Goal: Task Accomplishment & Management: Use online tool/utility

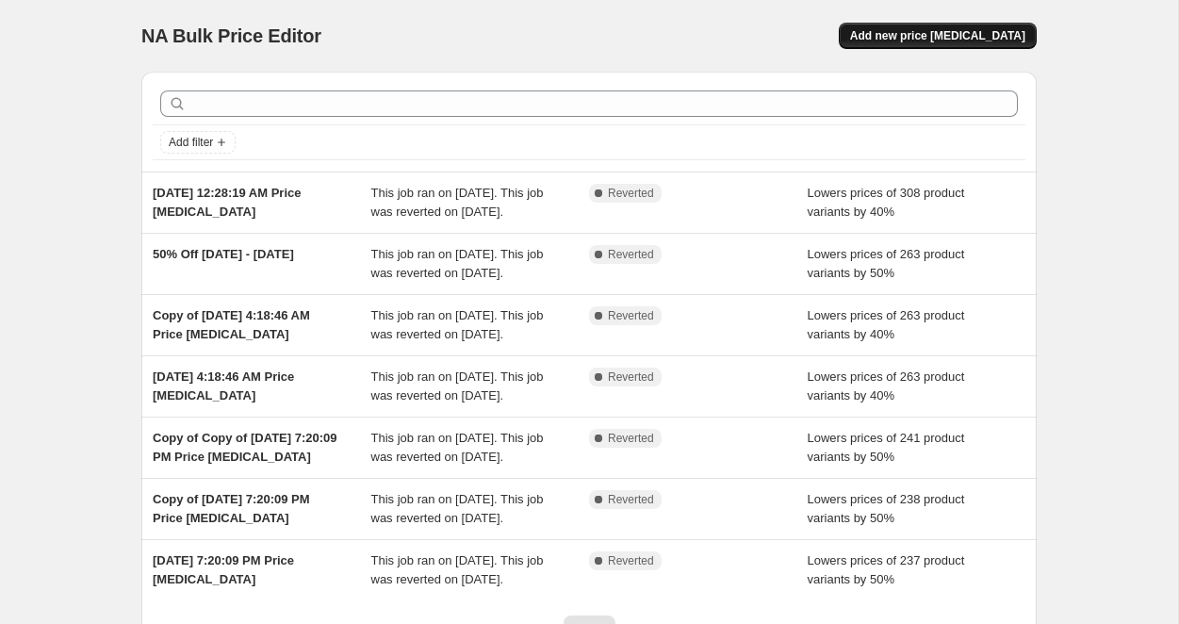
click at [941, 34] on span "Add new price [MEDICAL_DATA]" at bounding box center [937, 35] width 175 height 15
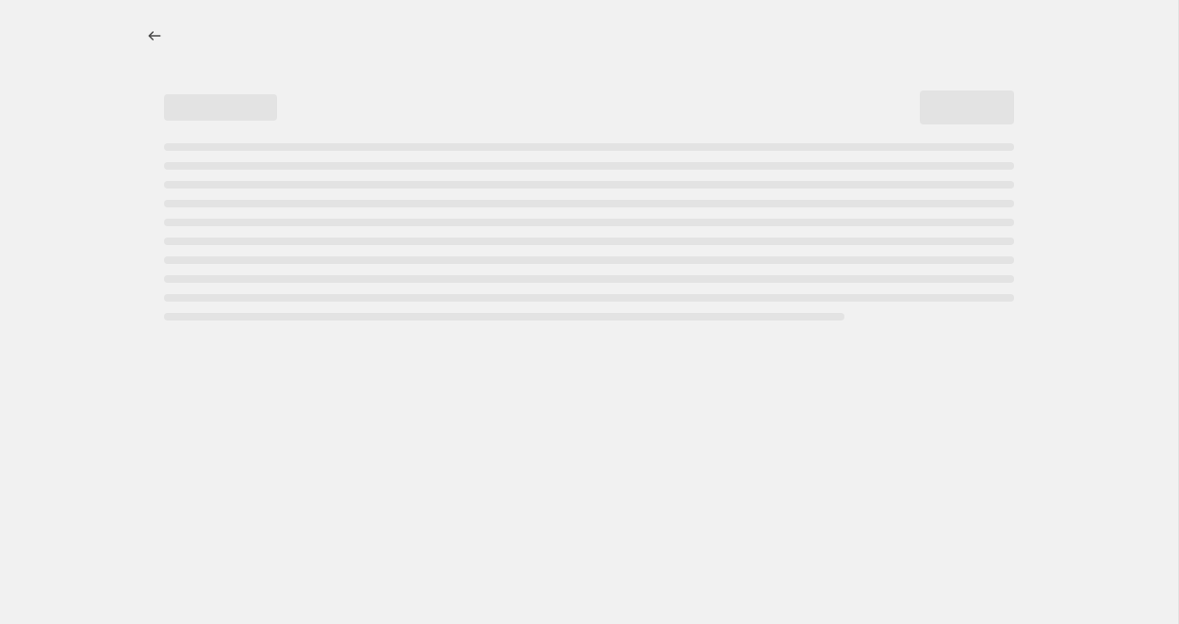
select select "percentage"
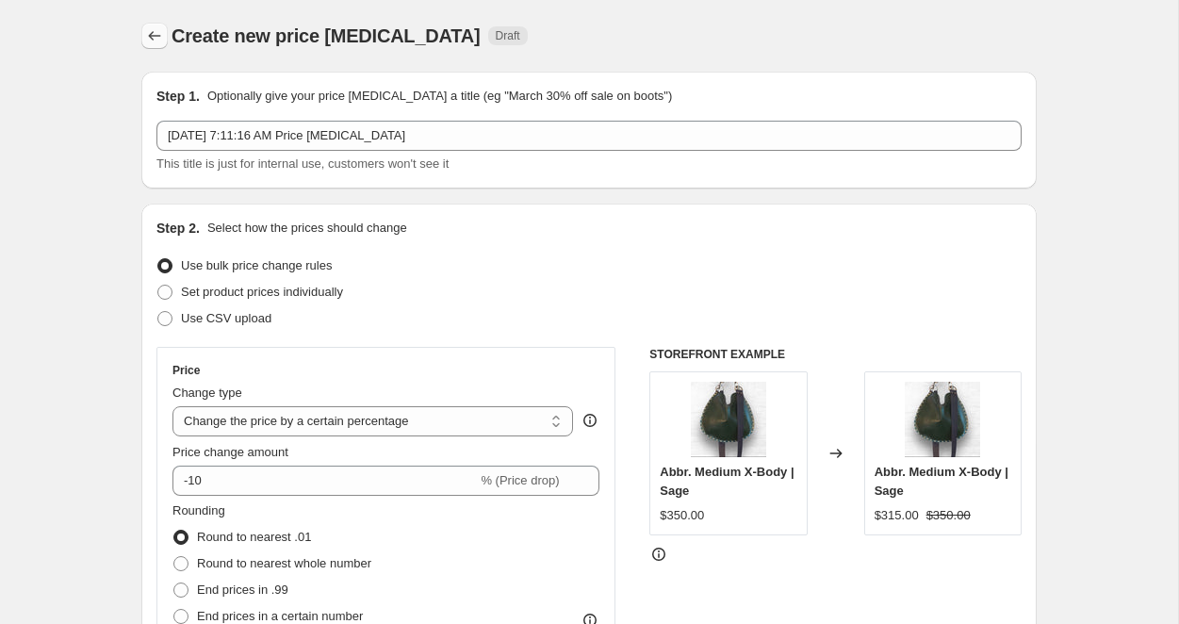
click at [155, 31] on icon "Price change jobs" at bounding box center [154, 35] width 19 height 19
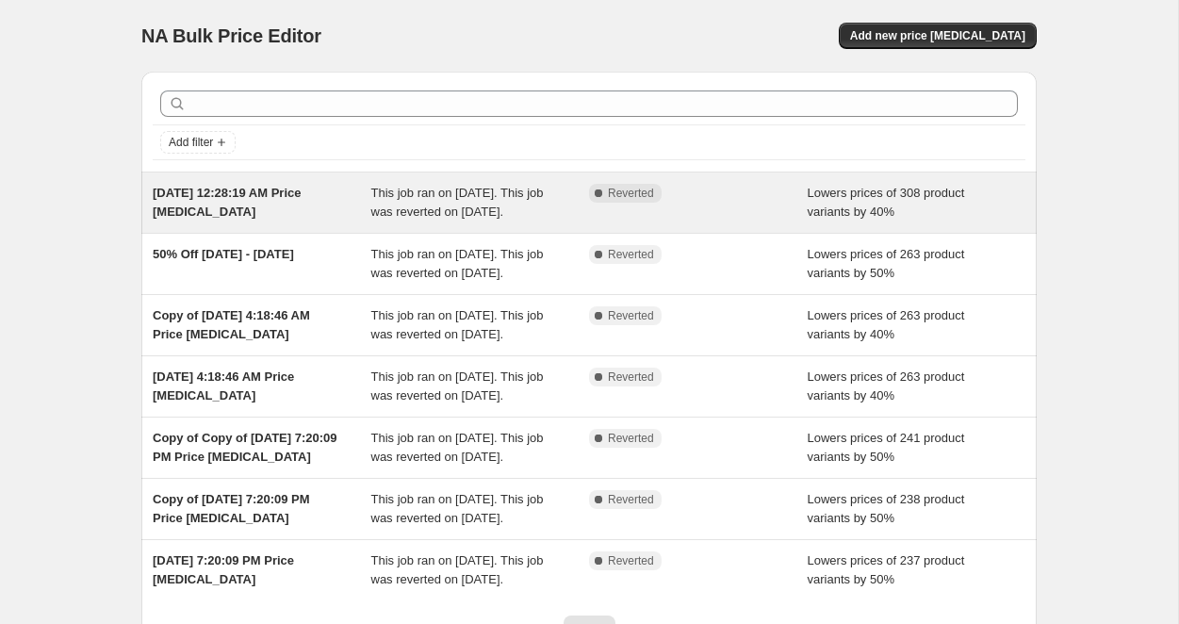
click at [390, 202] on div "This job ran on [DATE]. This job was reverted on [DATE]." at bounding box center [480, 203] width 219 height 38
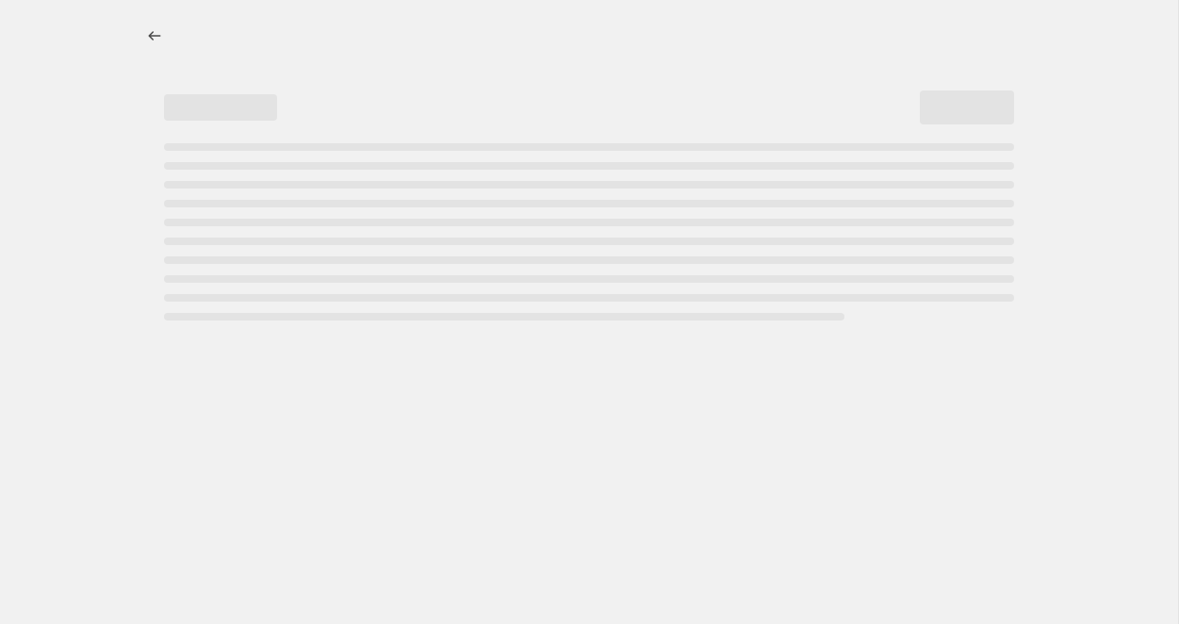
select select "percentage"
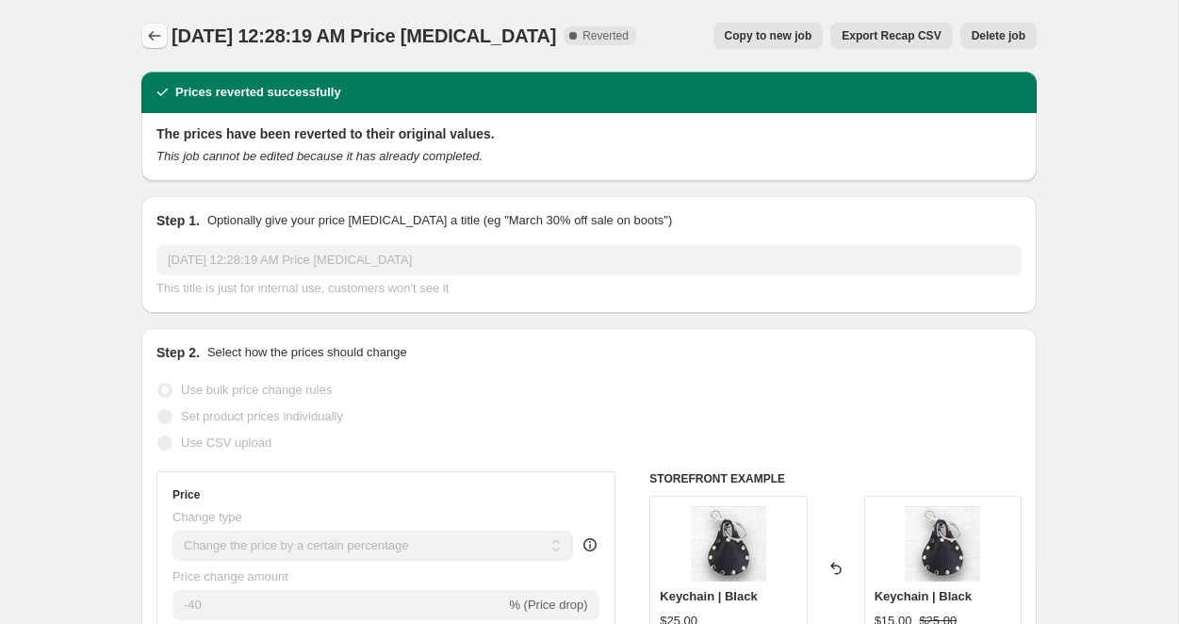
click at [157, 29] on icon "Price change jobs" at bounding box center [154, 35] width 19 height 19
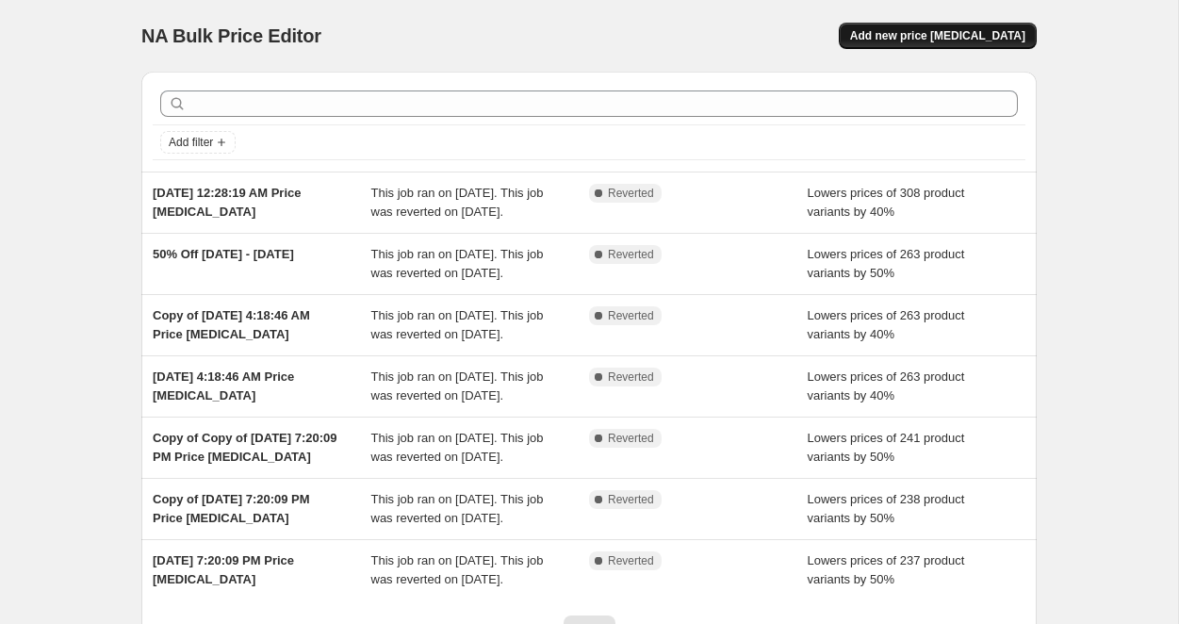
click at [941, 40] on span "Add new price [MEDICAL_DATA]" at bounding box center [937, 35] width 175 height 15
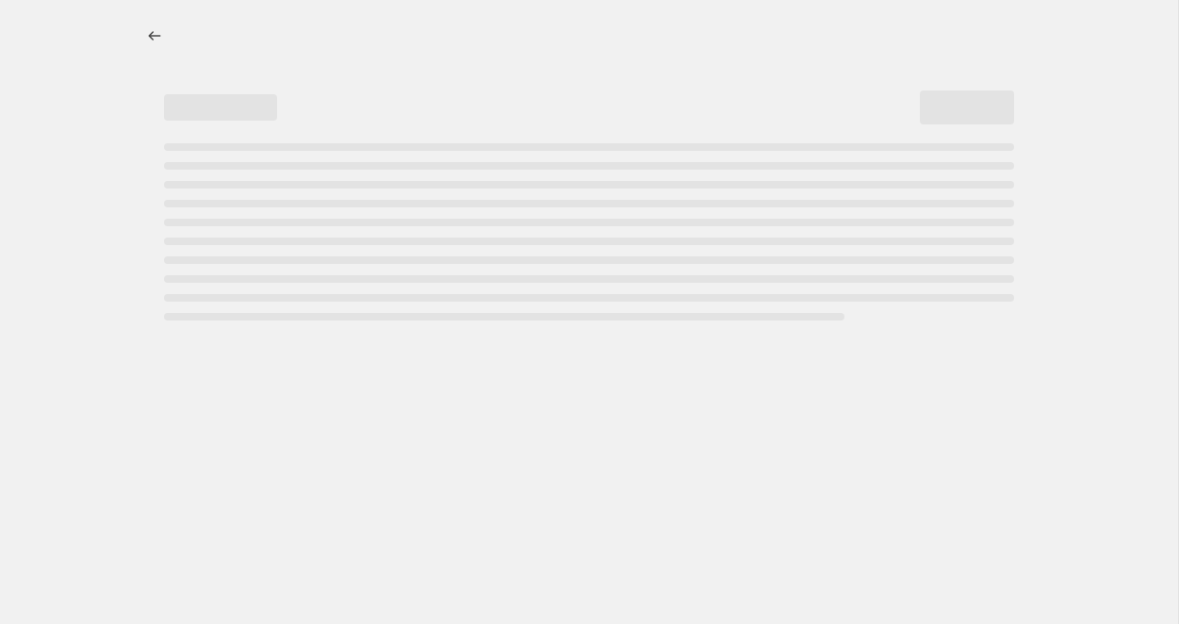
select select "percentage"
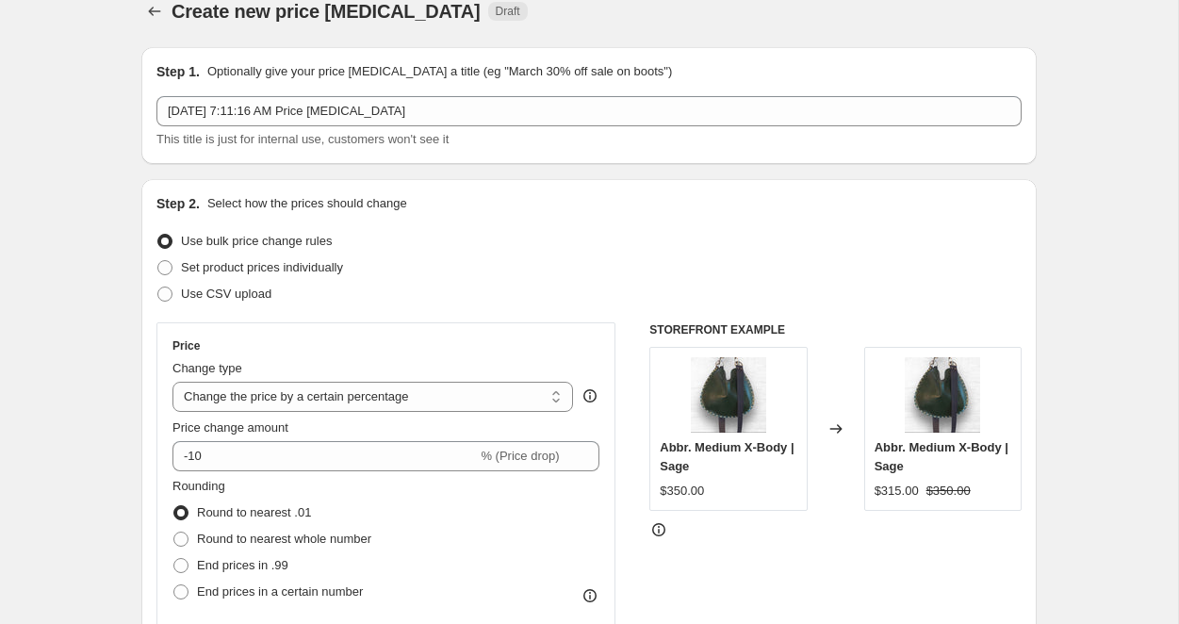
scroll to position [29, 0]
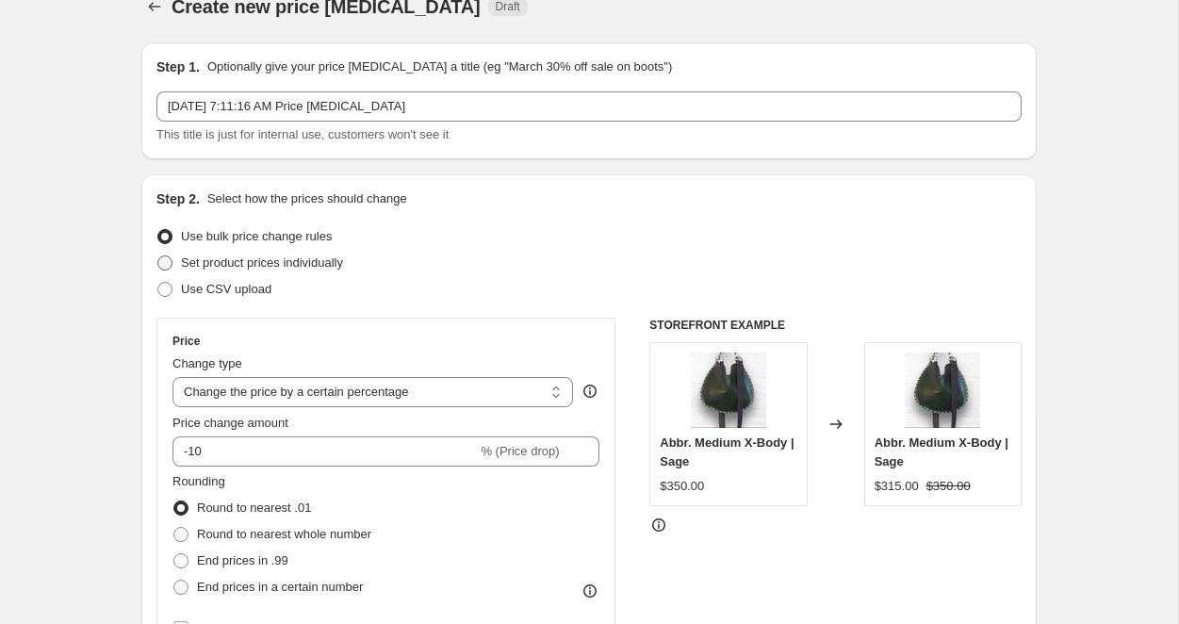
click at [169, 265] on span at bounding box center [164, 262] width 15 height 15
click at [158, 256] on input "Set product prices individually" at bounding box center [157, 255] width 1 height 1
radio input "true"
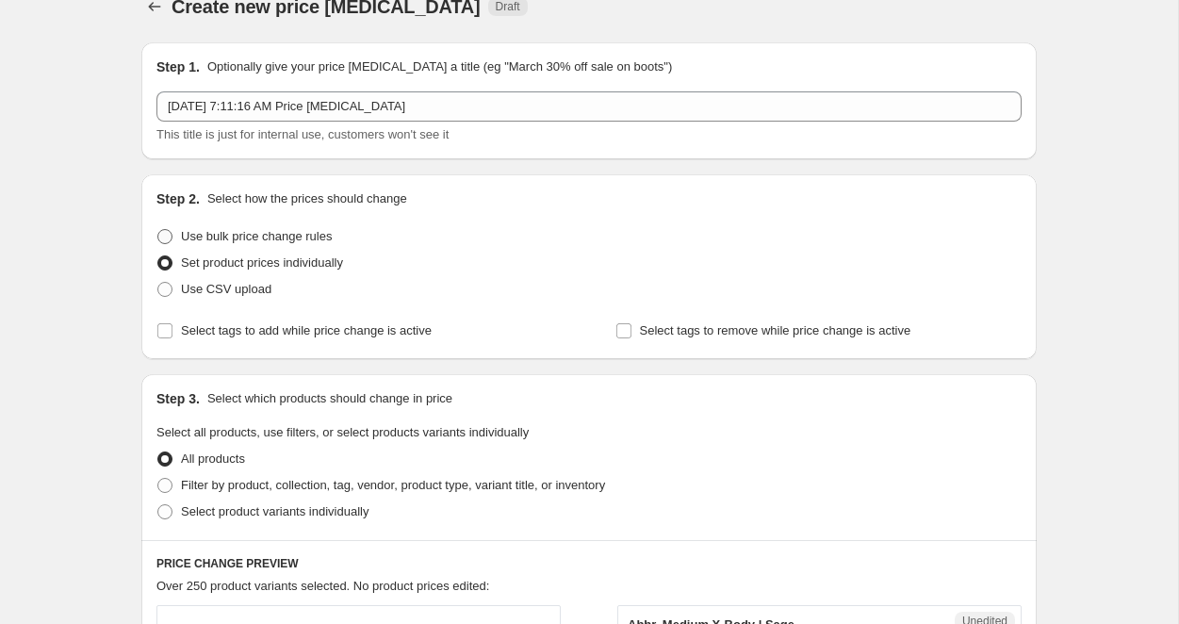
click at [168, 232] on span at bounding box center [164, 236] width 15 height 15
click at [158, 230] on input "Use bulk price change rules" at bounding box center [157, 229] width 1 height 1
radio input "true"
select select "percentage"
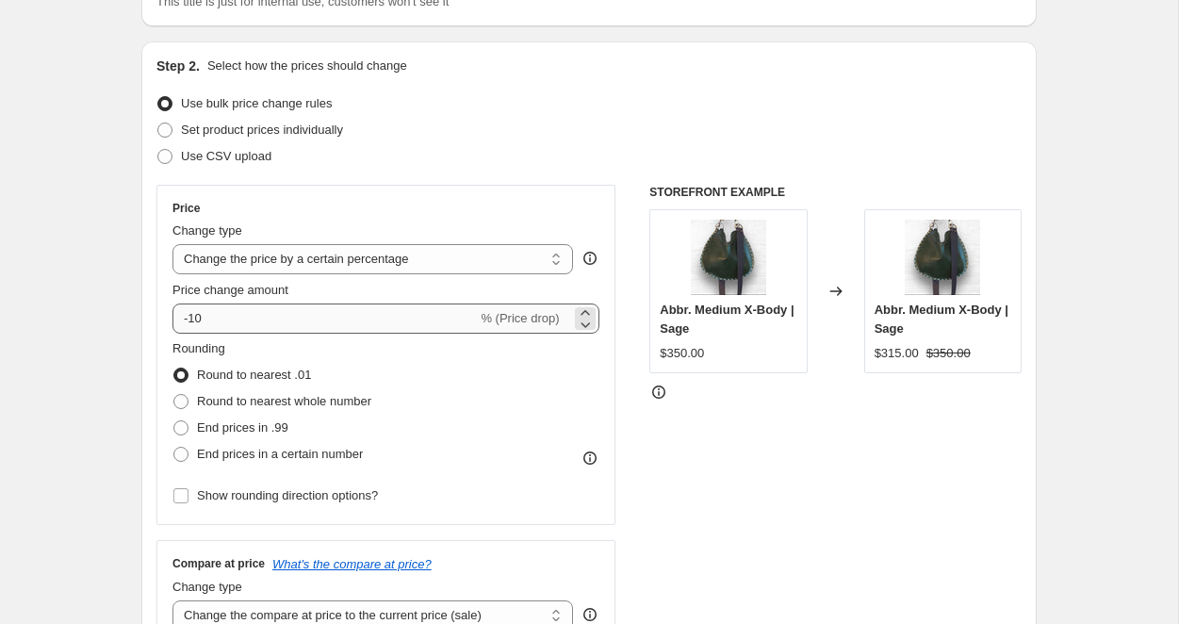
scroll to position [156, 0]
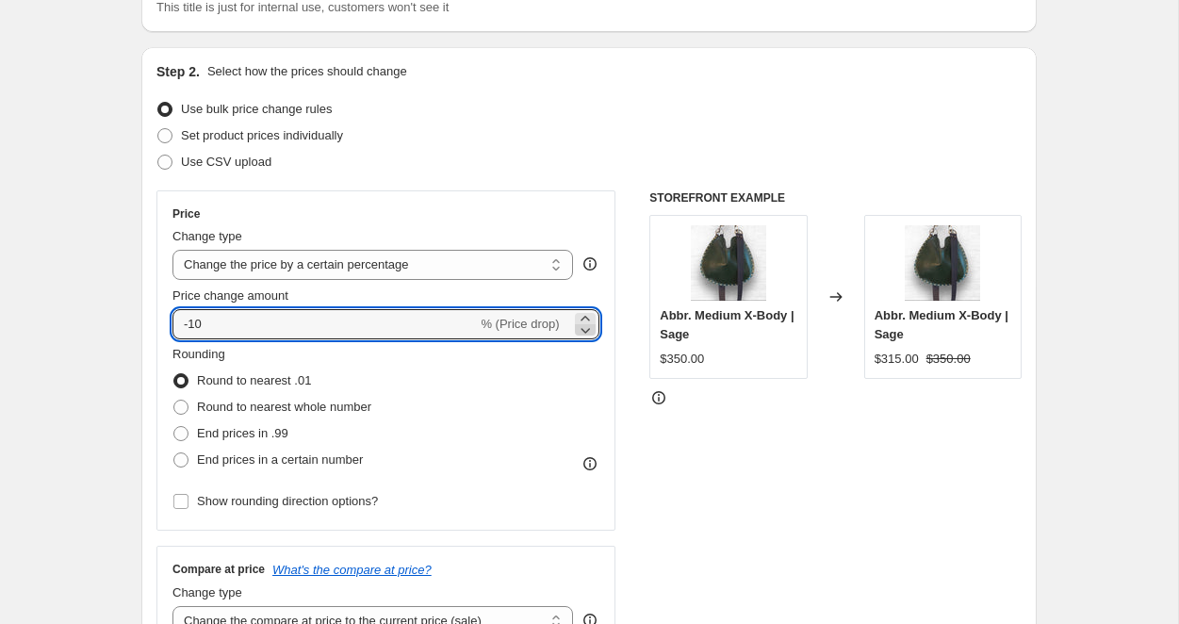
click at [582, 334] on icon at bounding box center [585, 329] width 19 height 19
click at [582, 333] on icon at bounding box center [585, 329] width 19 height 19
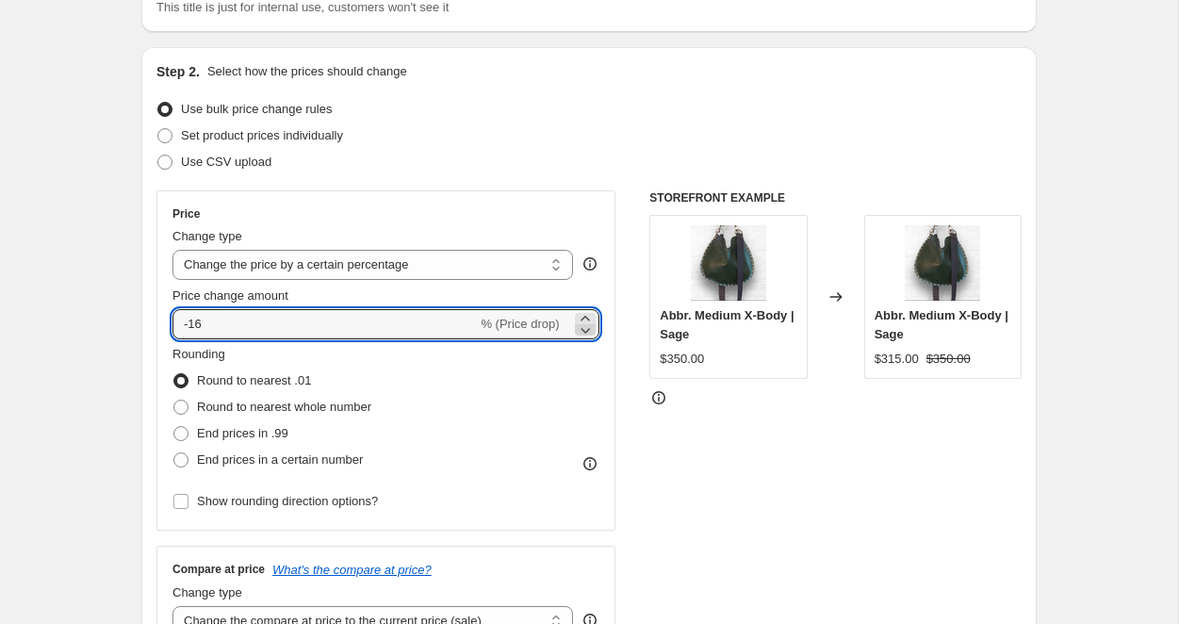
click at [582, 333] on icon at bounding box center [585, 329] width 19 height 19
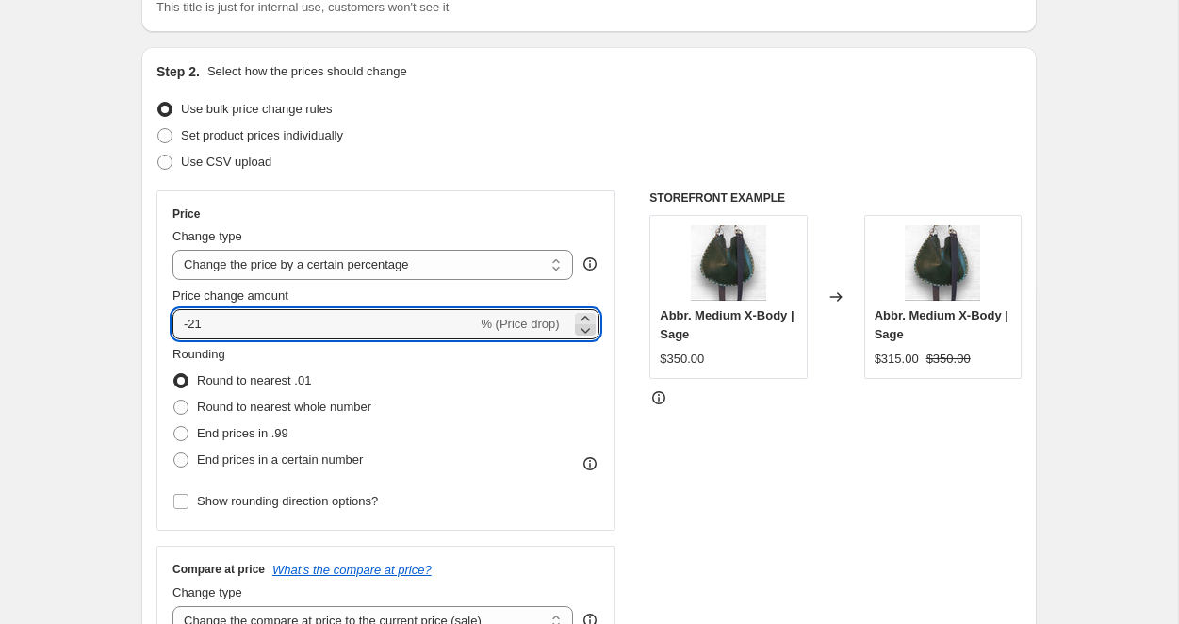
click at [582, 333] on icon at bounding box center [585, 329] width 19 height 19
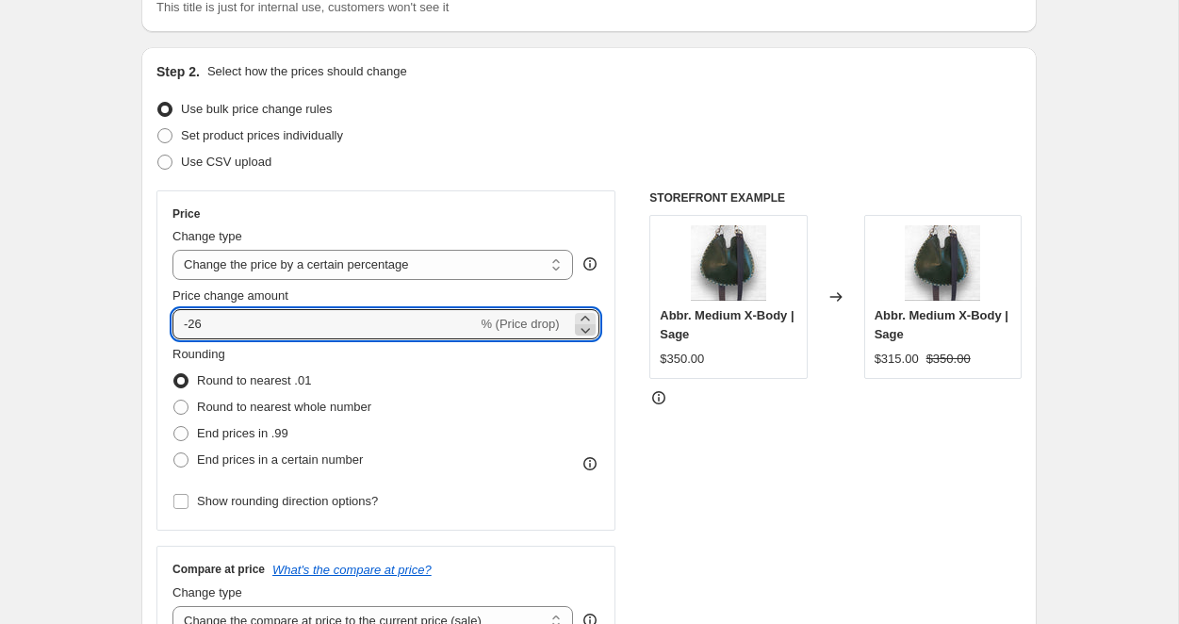
click at [582, 333] on icon at bounding box center [585, 329] width 19 height 19
type input "-30"
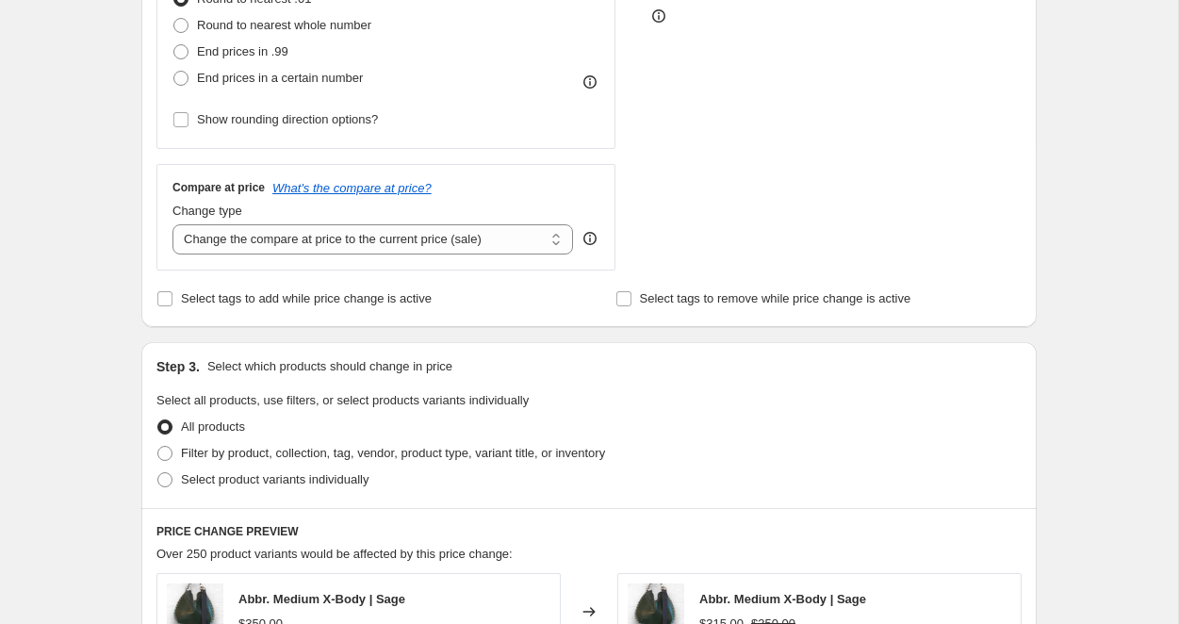
scroll to position [556, 0]
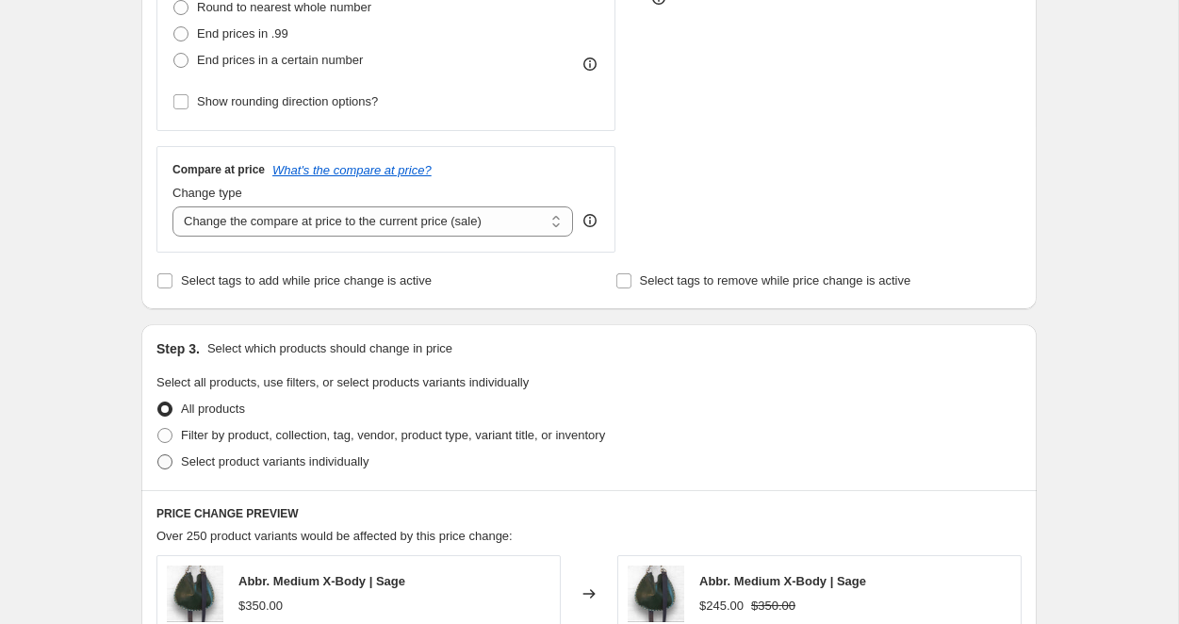
click at [167, 465] on span at bounding box center [164, 461] width 15 height 15
click at [158, 455] on input "Select product variants individually" at bounding box center [157, 454] width 1 height 1
radio input "true"
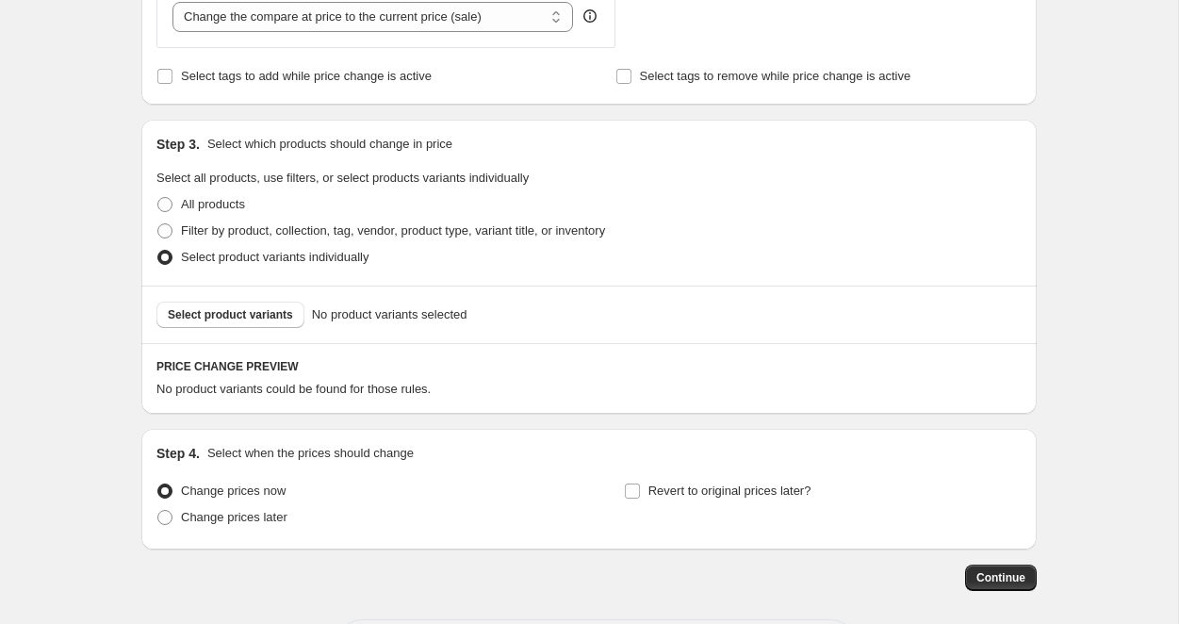
scroll to position [766, 0]
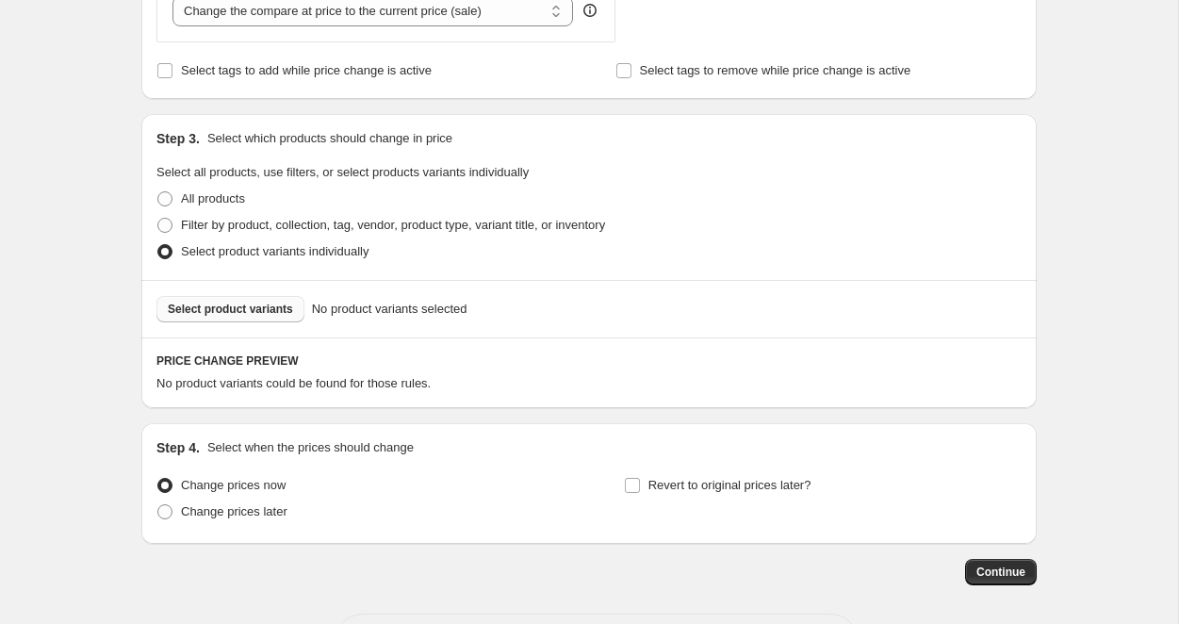
click at [262, 307] on span "Select product variants" at bounding box center [230, 309] width 125 height 15
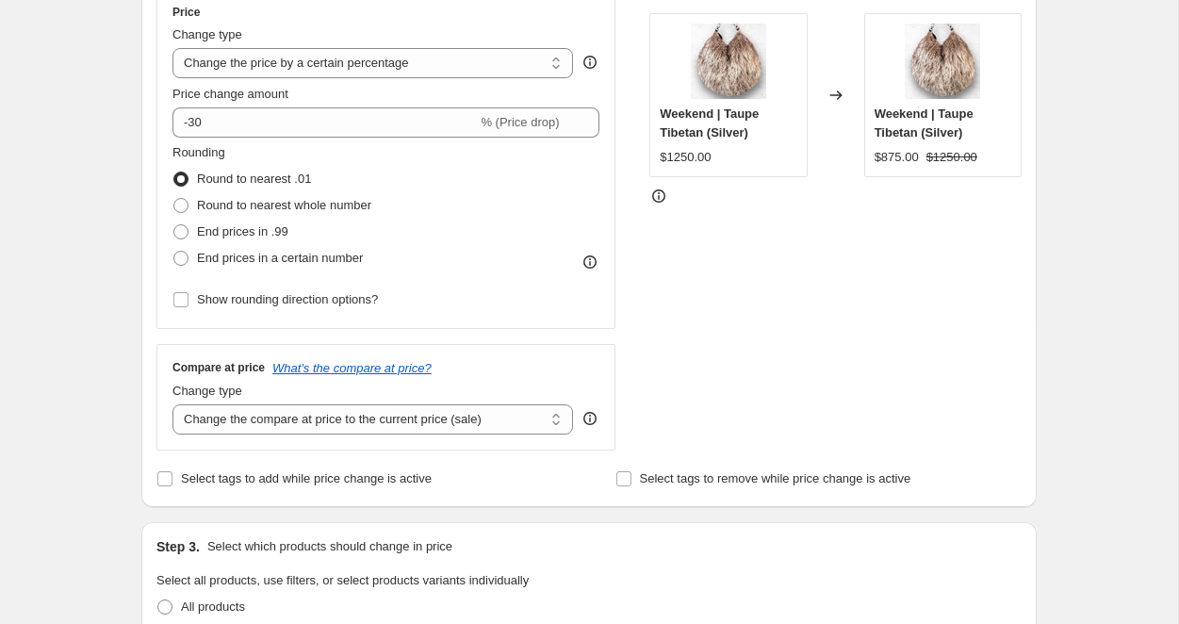
scroll to position [349, 0]
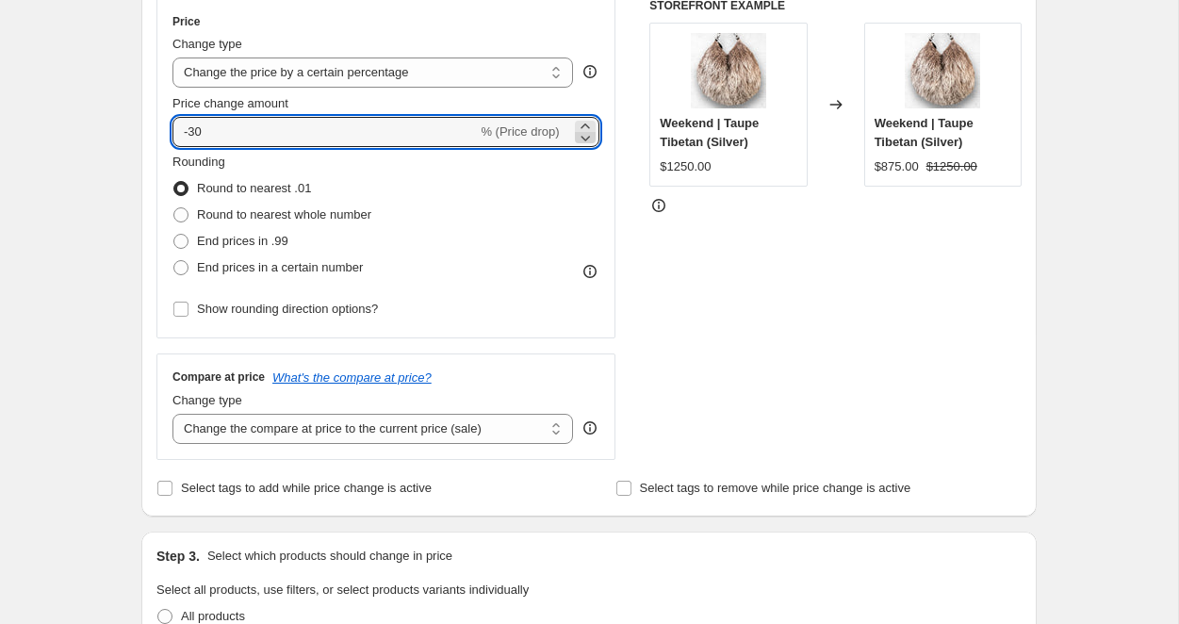
click at [588, 139] on icon at bounding box center [585, 137] width 19 height 19
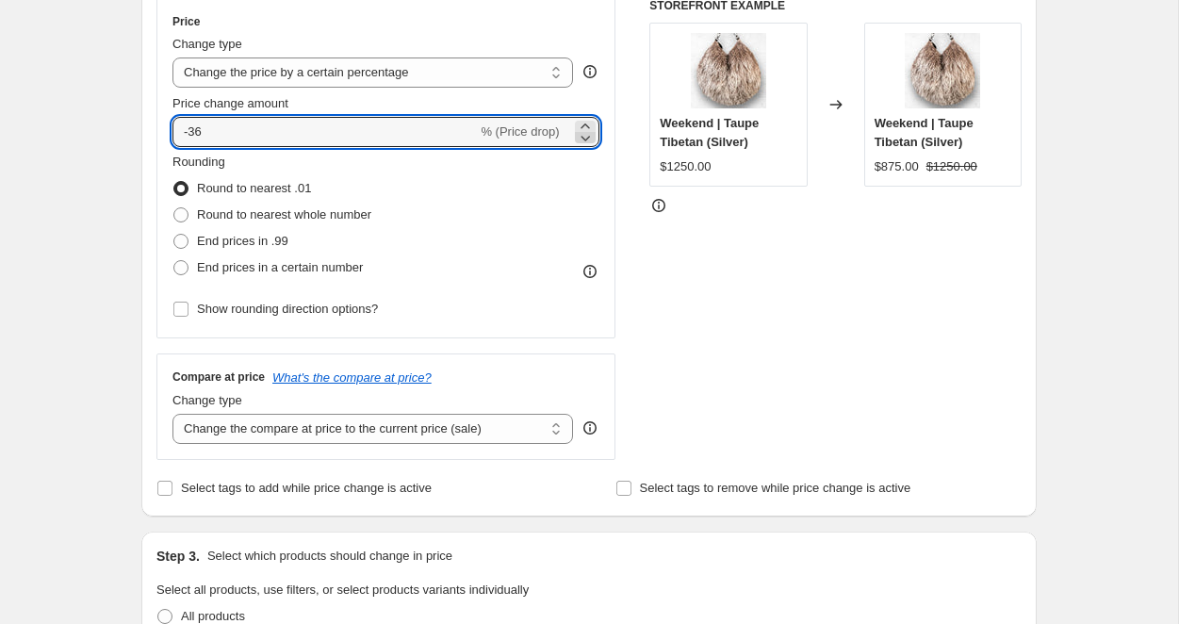
click at [588, 139] on icon at bounding box center [585, 137] width 19 height 19
type input "-40"
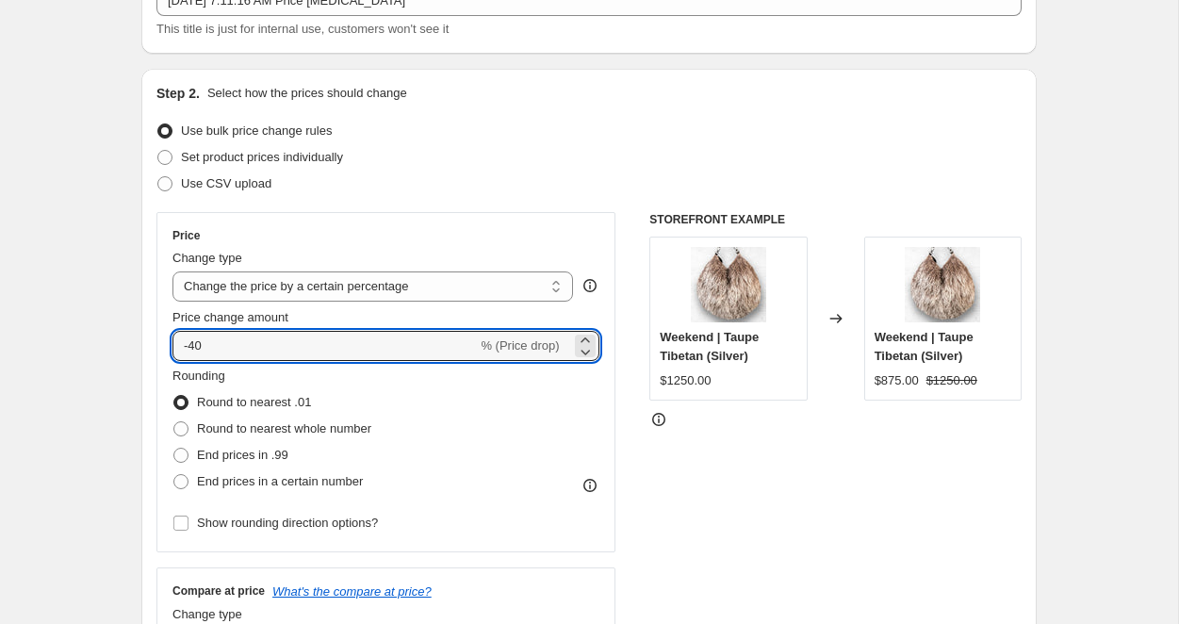
scroll to position [0, 0]
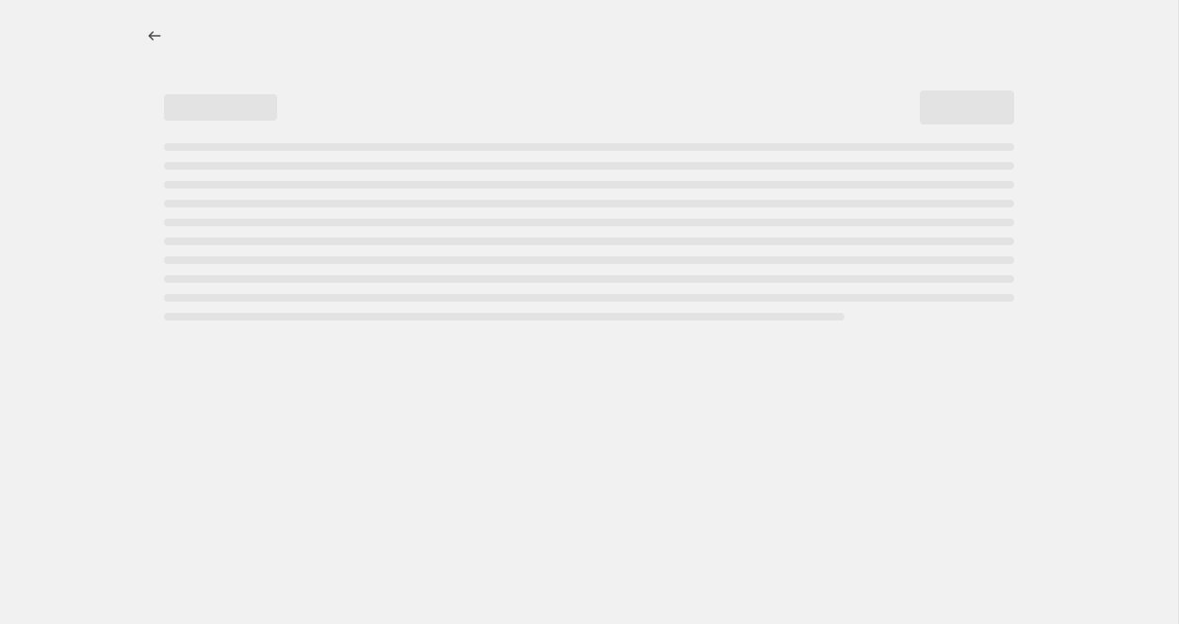
select select "percentage"
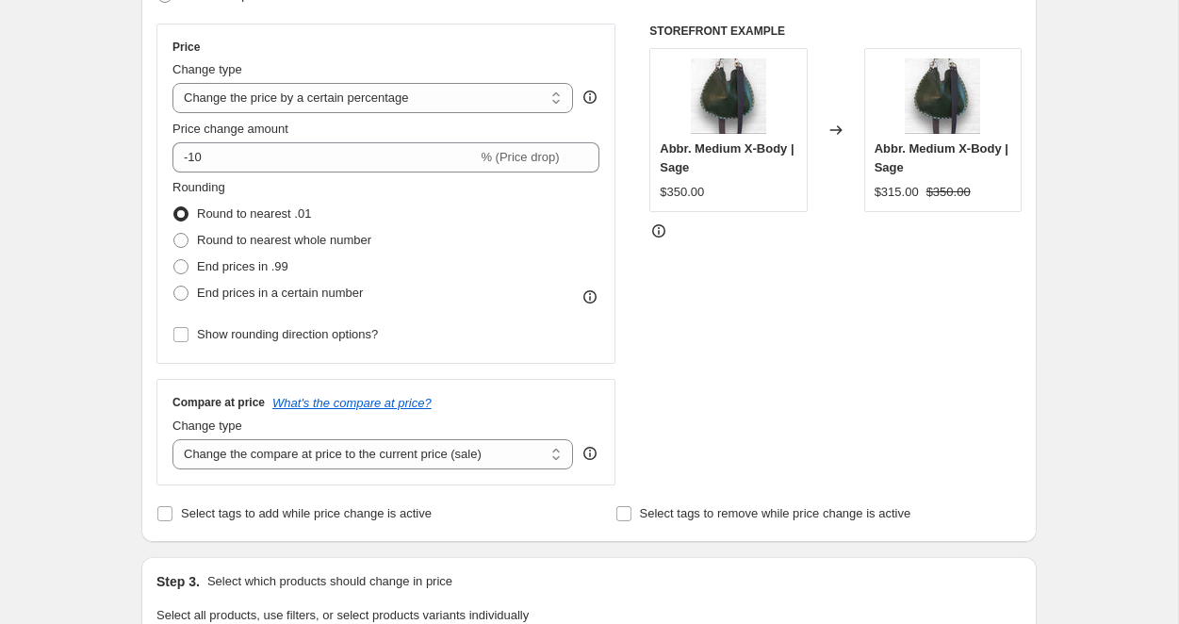
scroll to position [320, 0]
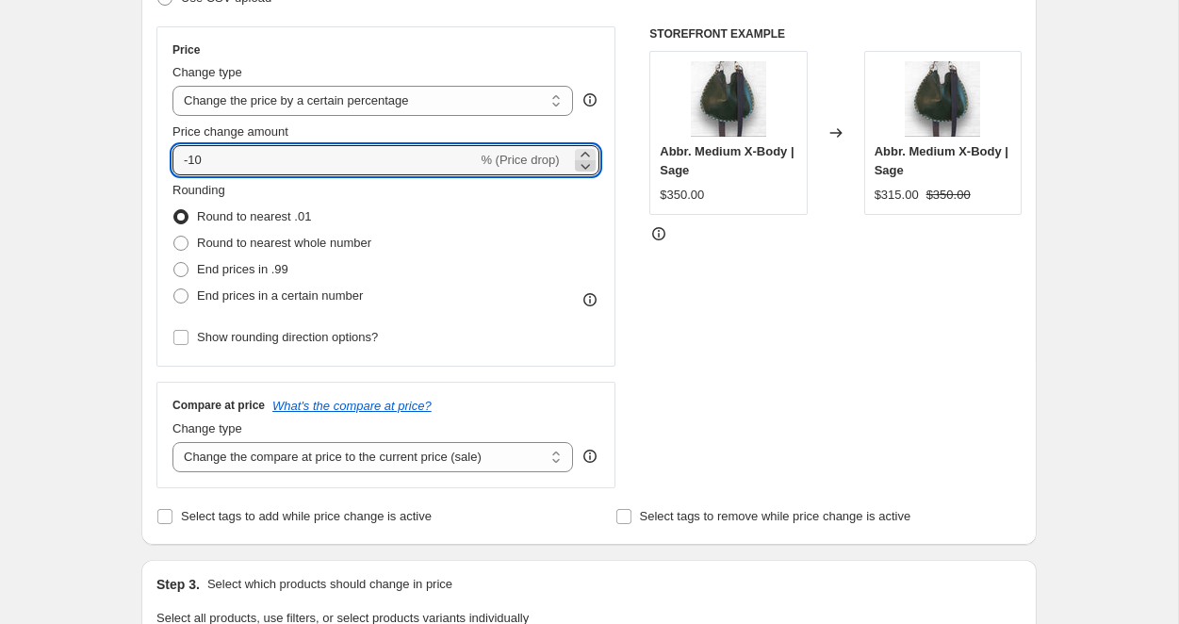
click at [580, 168] on icon at bounding box center [585, 165] width 19 height 19
click at [589, 165] on icon at bounding box center [585, 165] width 19 height 19
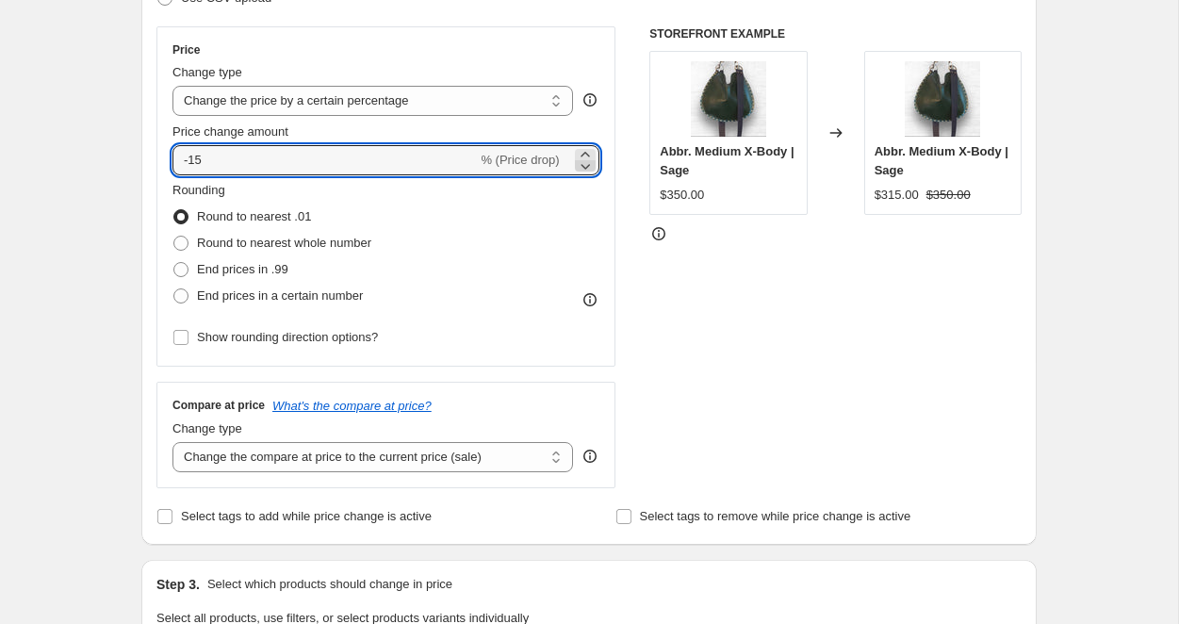
click at [589, 165] on icon at bounding box center [585, 165] width 19 height 19
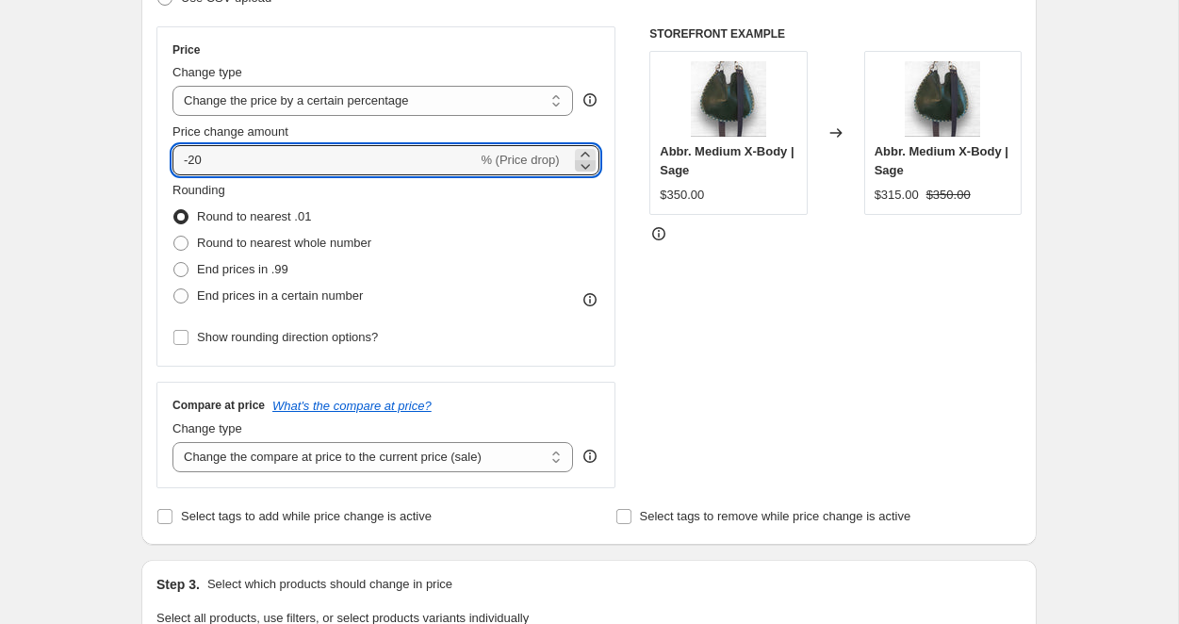
click at [589, 165] on icon at bounding box center [585, 165] width 19 height 19
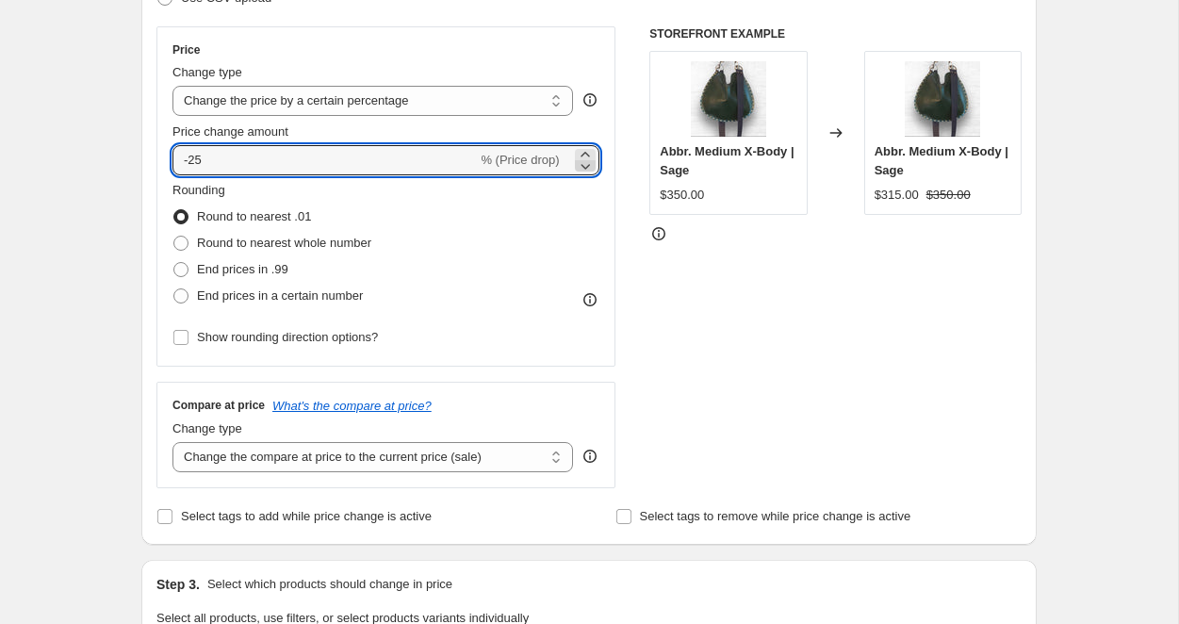
click at [589, 165] on icon at bounding box center [585, 165] width 19 height 19
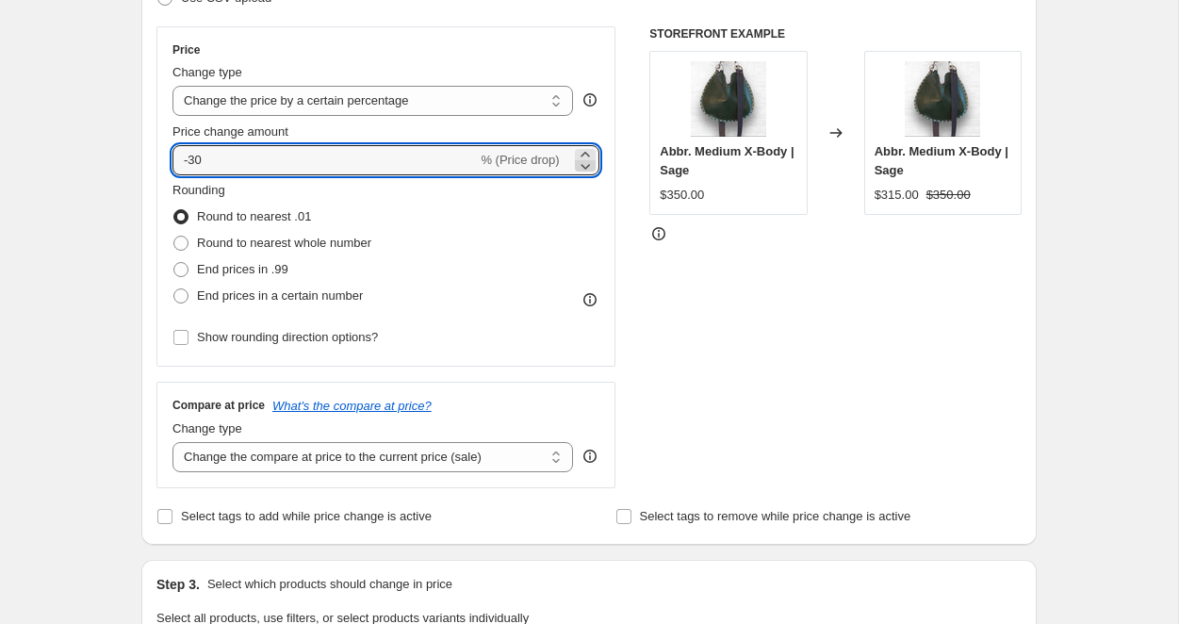
click at [589, 165] on icon at bounding box center [585, 165] width 19 height 19
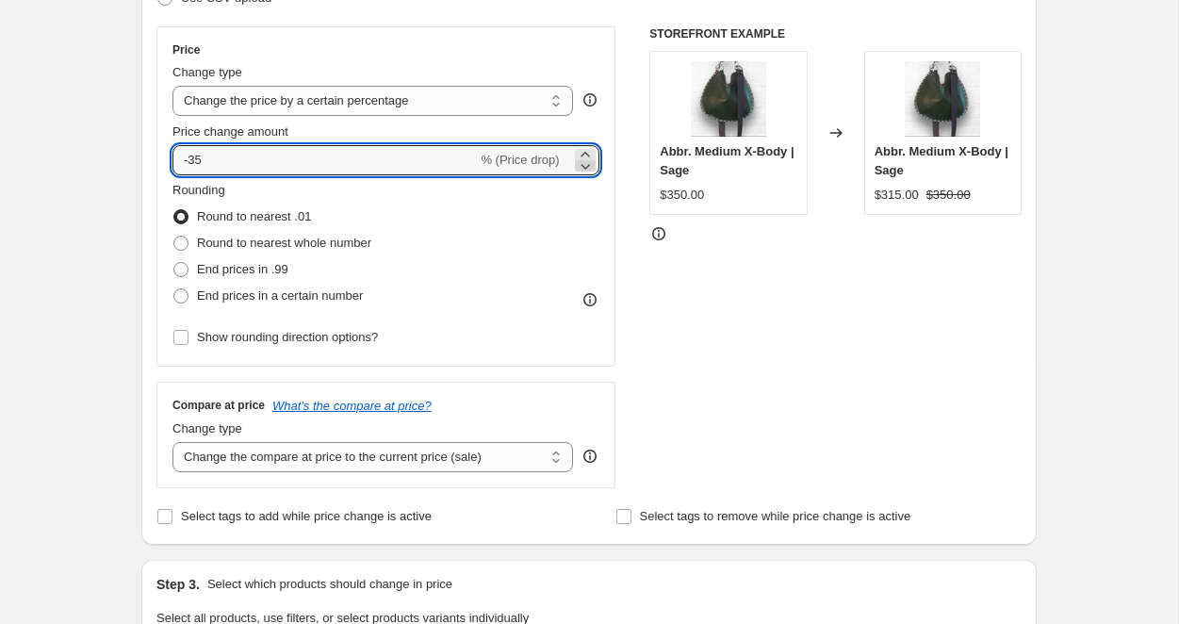
click at [589, 165] on icon at bounding box center [585, 165] width 19 height 19
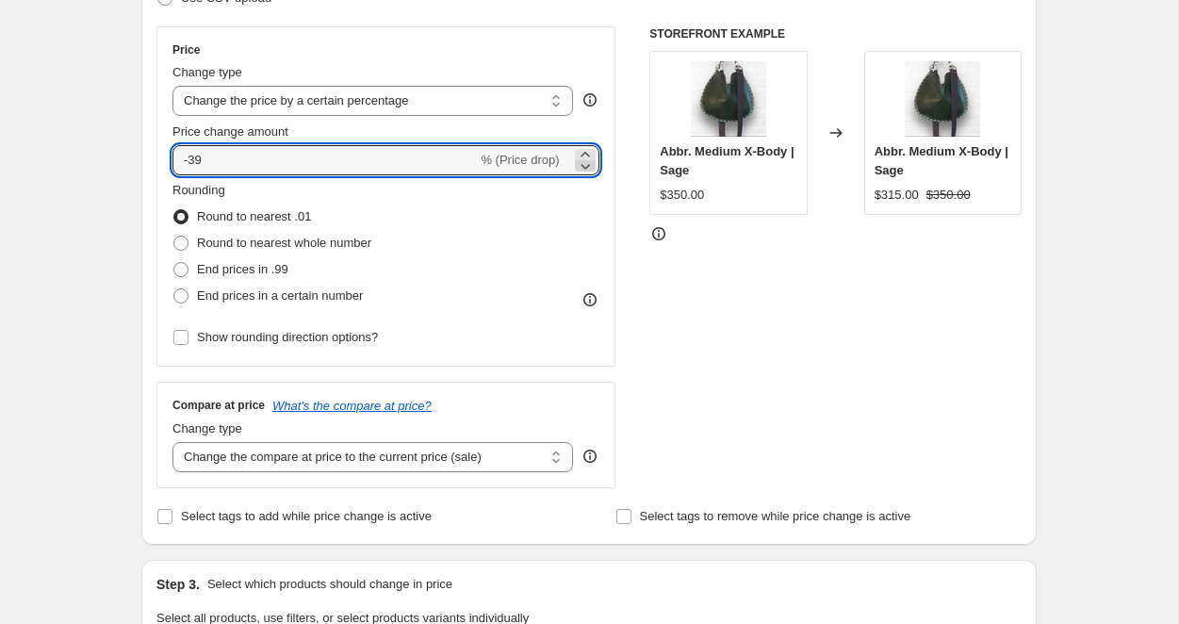
type input "-40"
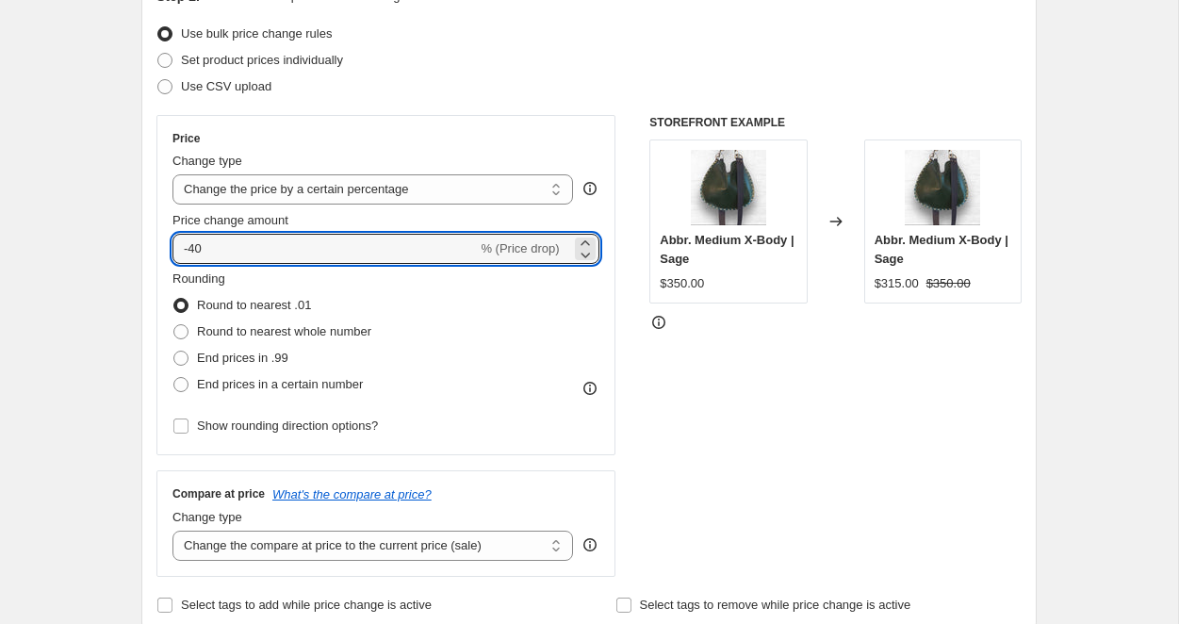
scroll to position [231, 0]
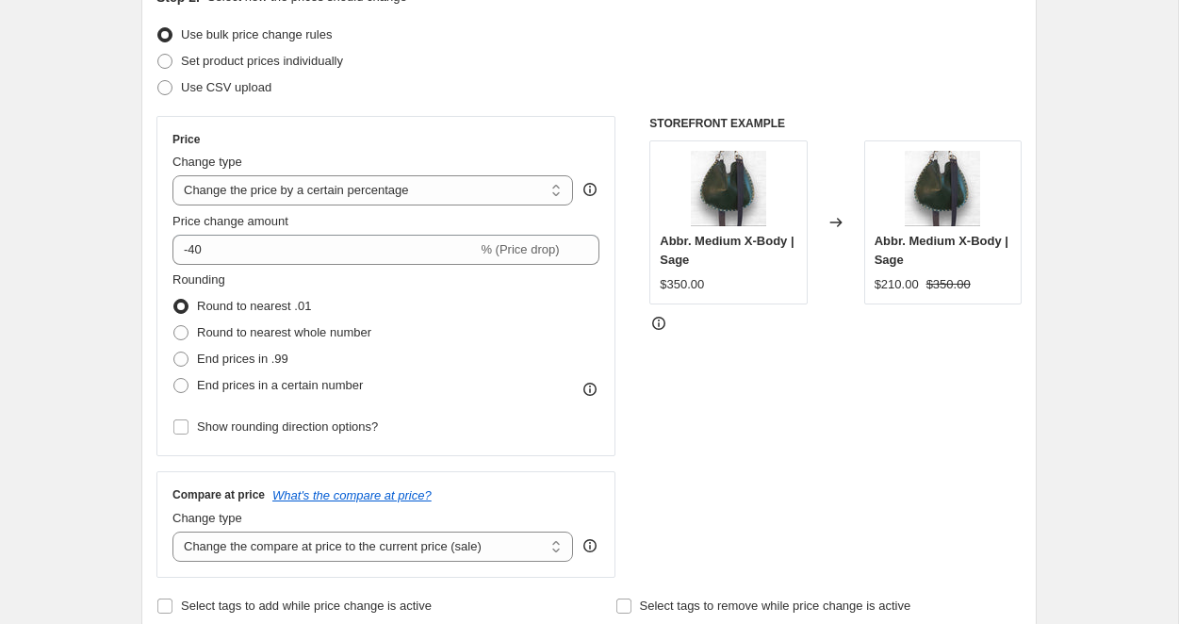
click at [526, 213] on div "Price change amount" at bounding box center [385, 221] width 427 height 19
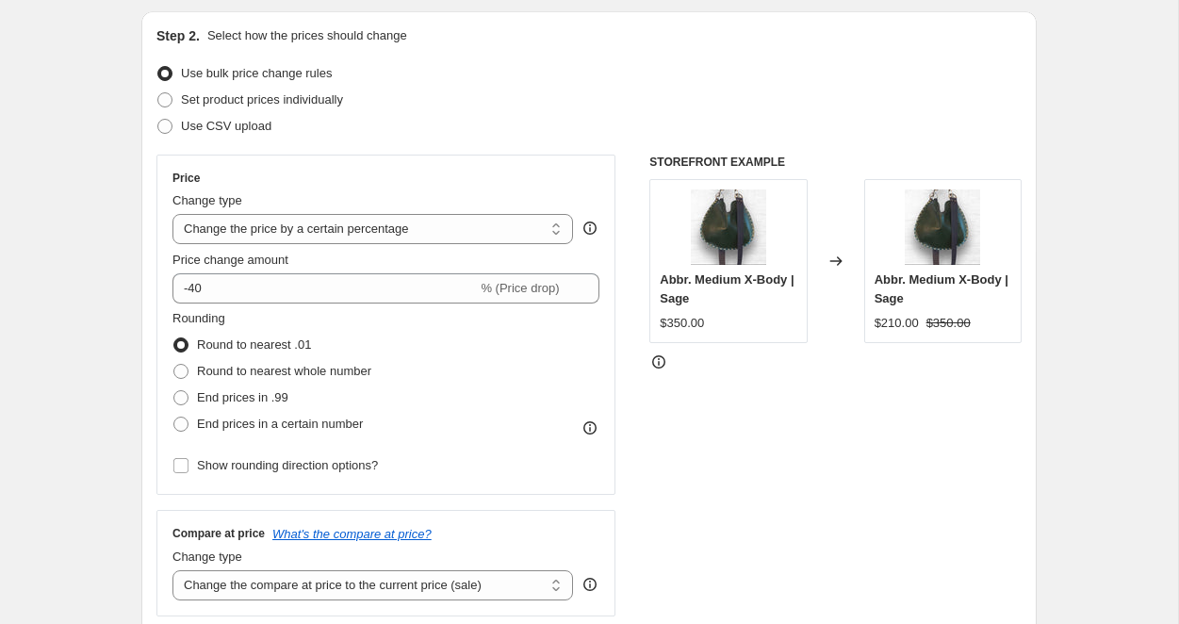
scroll to position [0, 0]
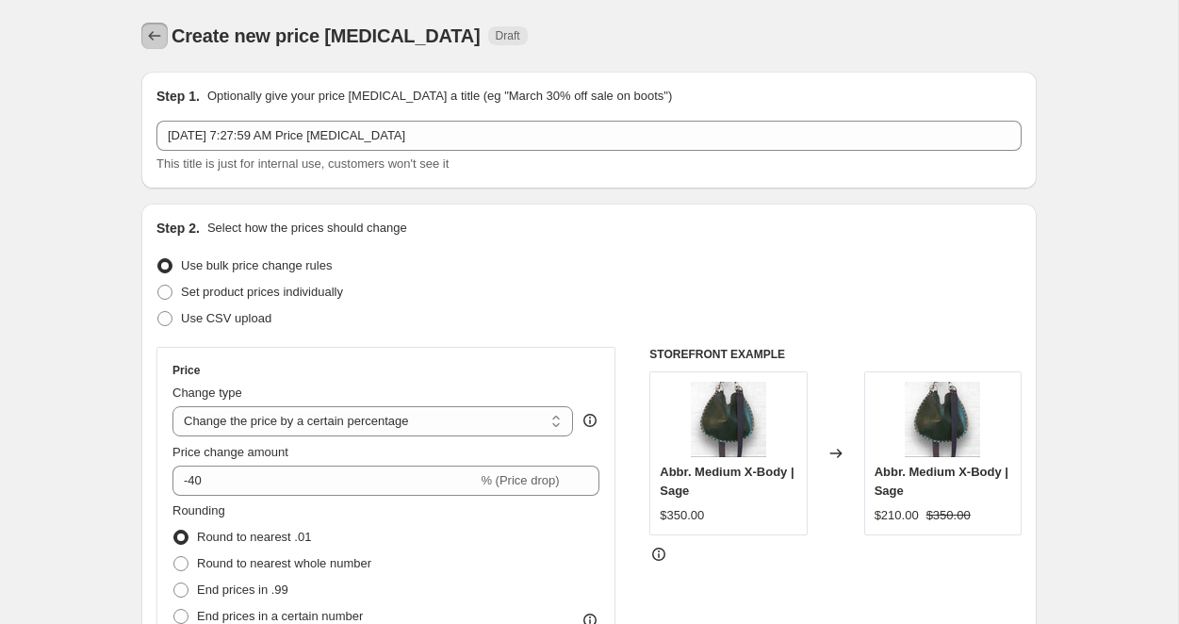
click at [167, 40] on button "Price change jobs" at bounding box center [154, 36] width 26 height 26
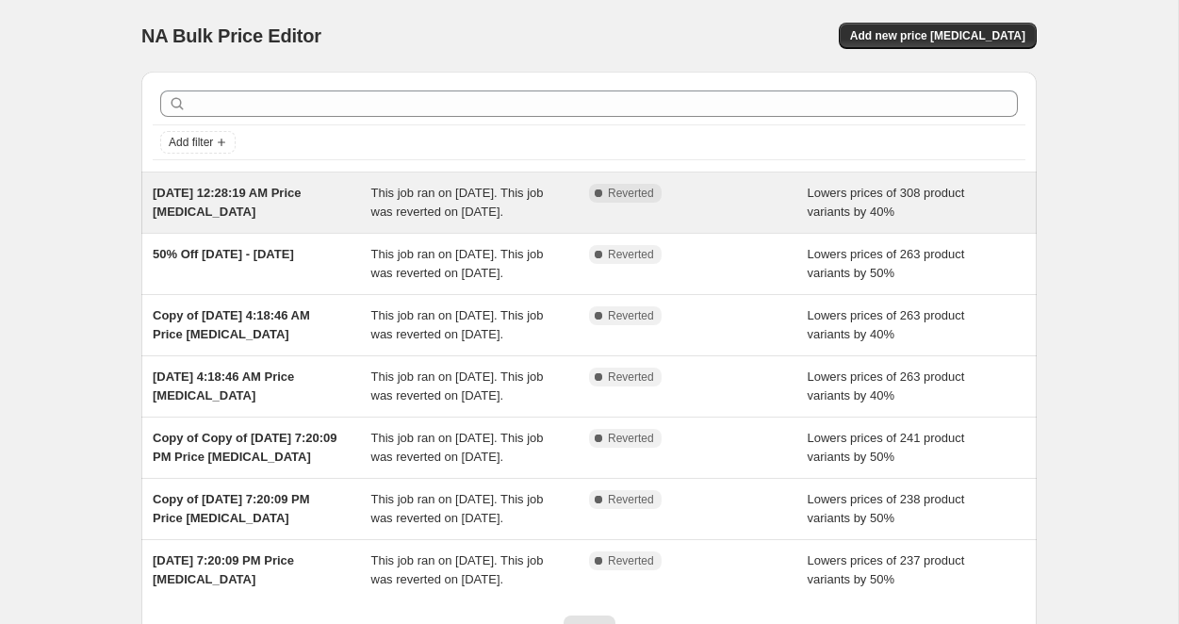
click at [297, 207] on div "[DATE] 12:28:19 AM Price [MEDICAL_DATA]" at bounding box center [262, 203] width 219 height 38
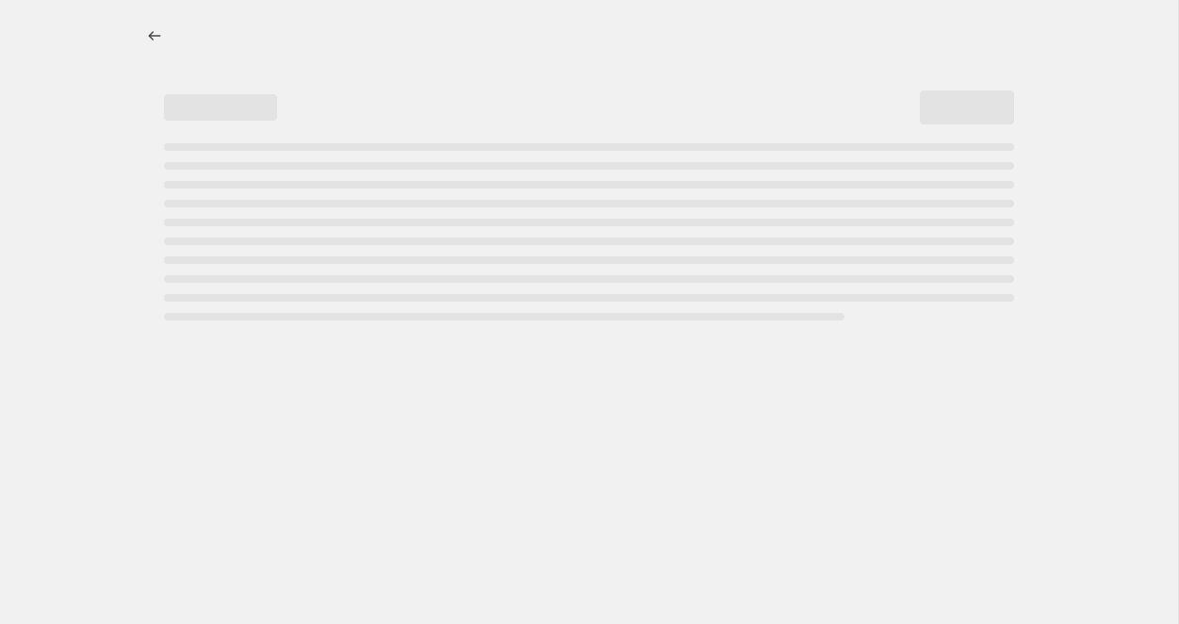
select select "percentage"
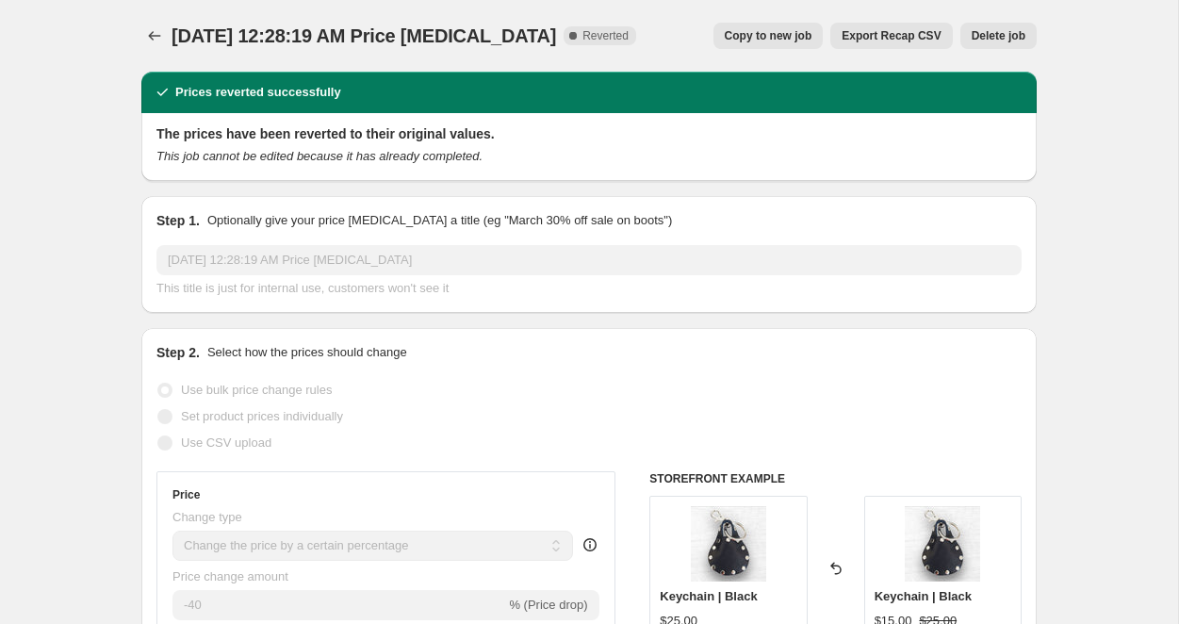
click at [782, 39] on span "Copy to new job" at bounding box center [769, 35] width 88 height 15
select select "percentage"
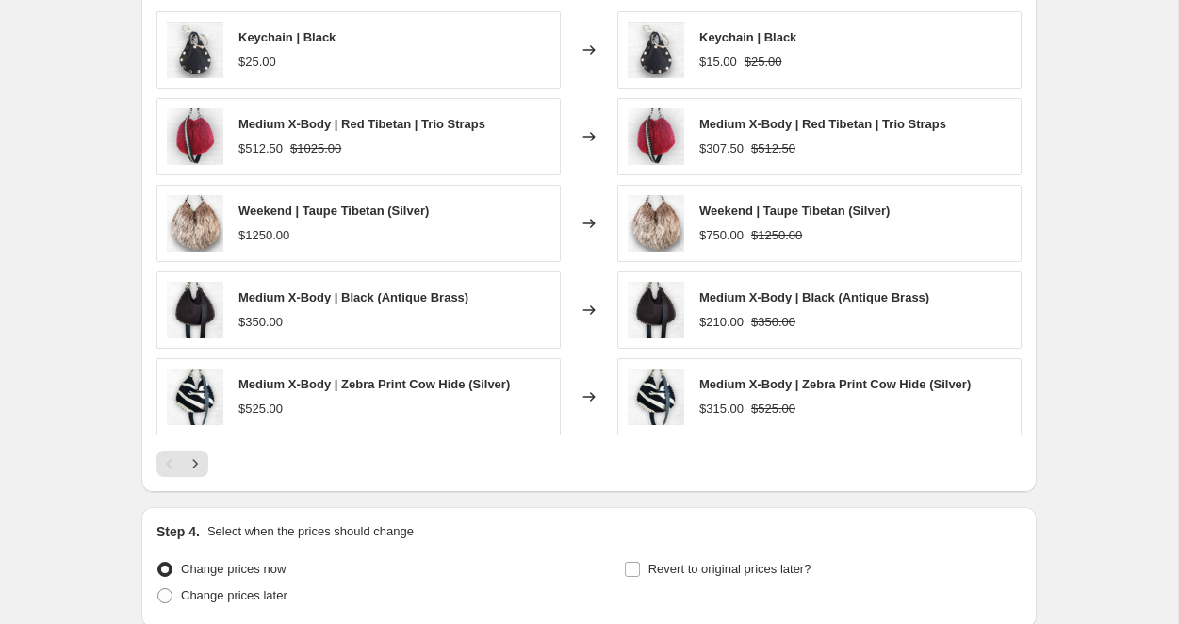
scroll to position [1158, 0]
click at [202, 459] on icon "Next" at bounding box center [195, 462] width 19 height 19
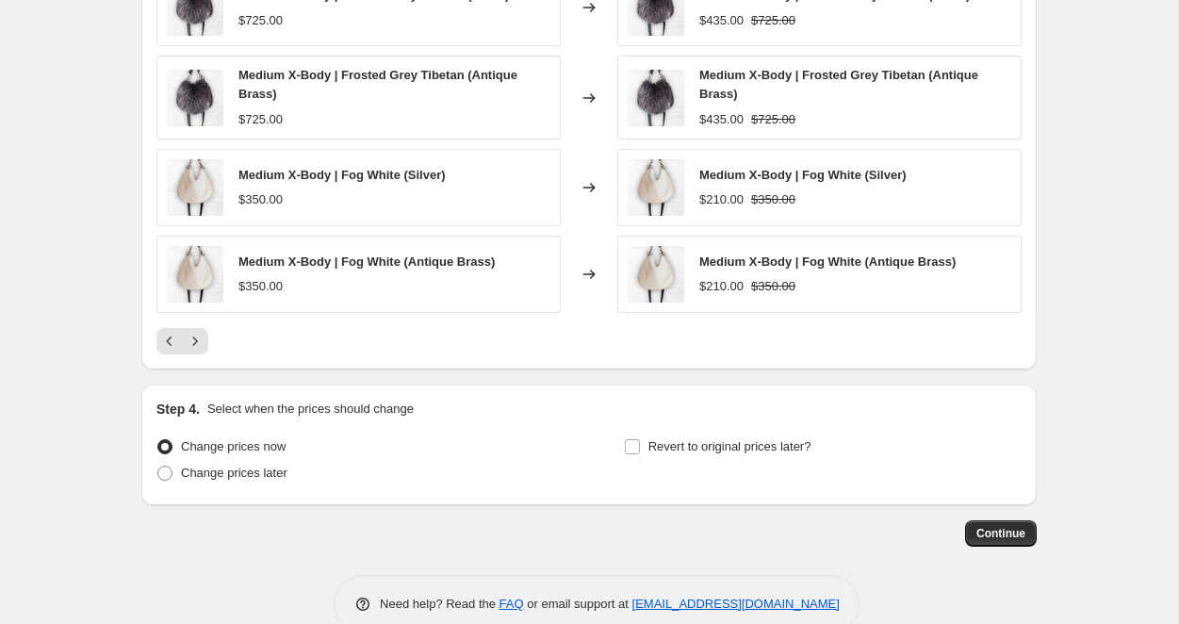
scroll to position [1330, 0]
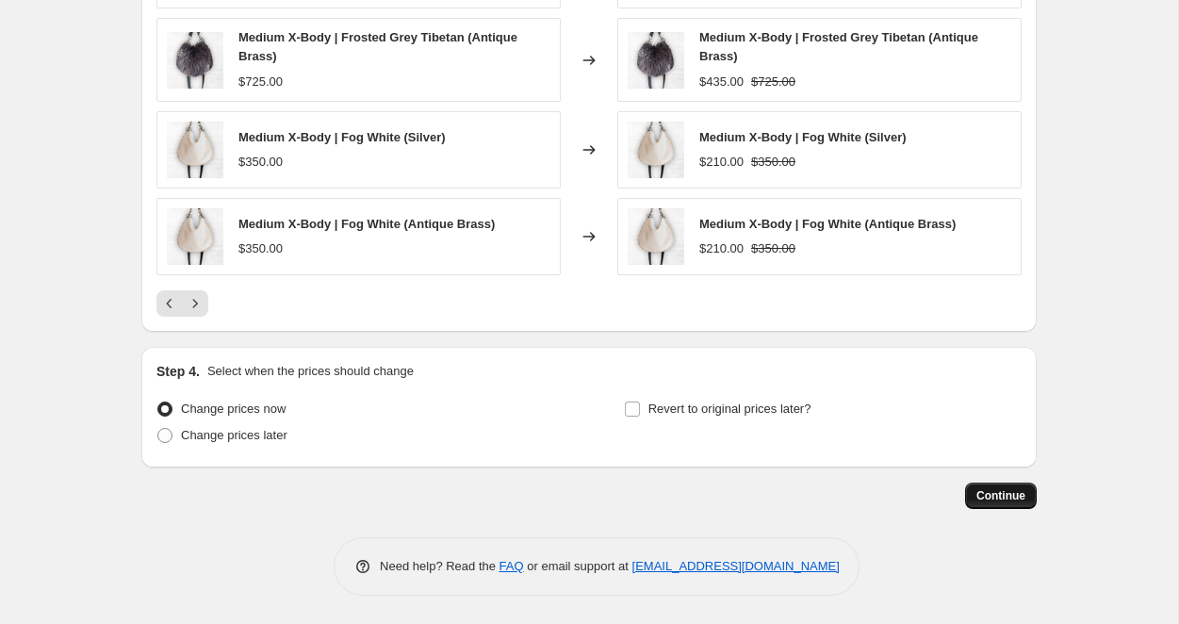
click at [1008, 492] on span "Continue" at bounding box center [1000, 495] width 49 height 15
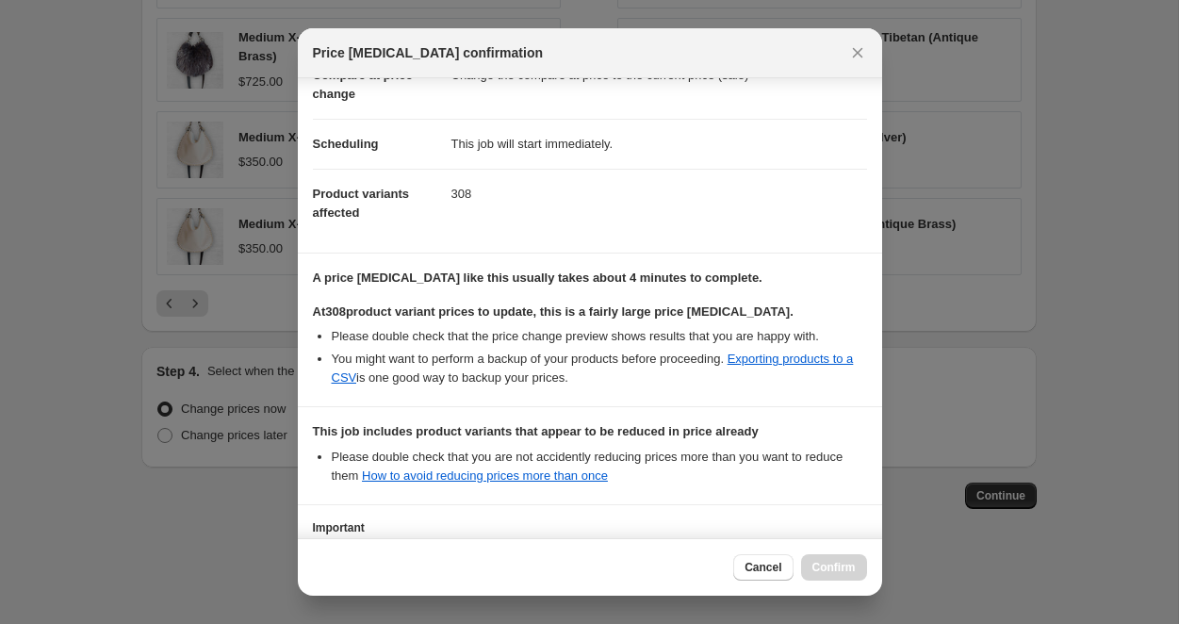
scroll to position [273, 0]
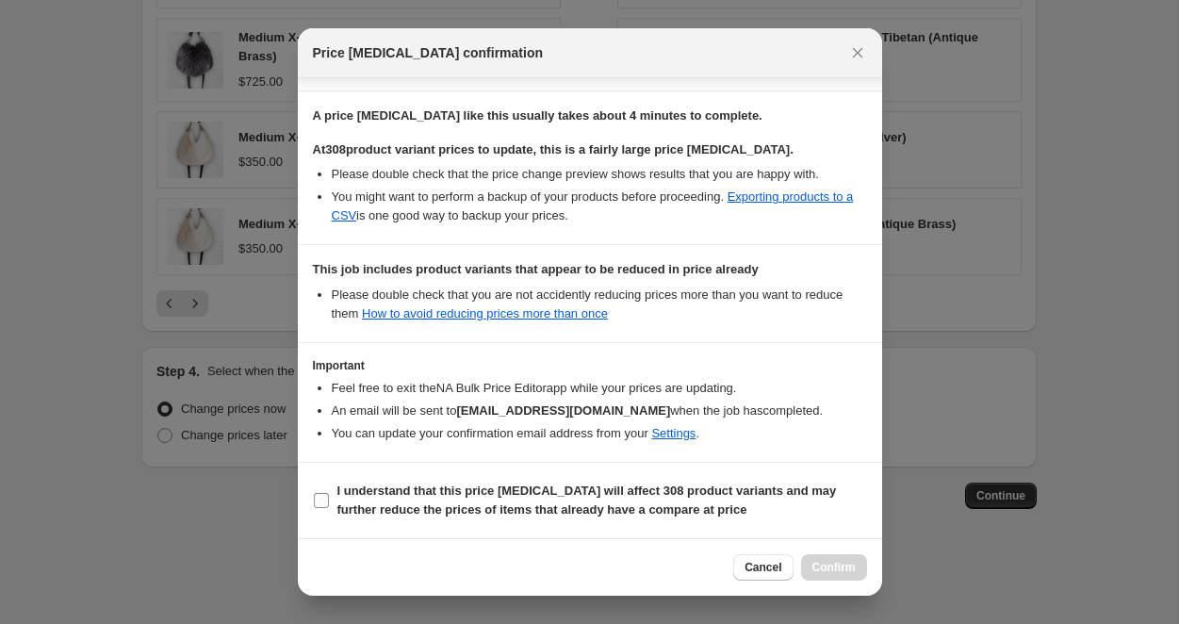
click at [327, 500] on input "I understand that this price change job will affect 308 product variants and ma…" at bounding box center [321, 500] width 15 height 15
checkbox input "true"
click at [851, 566] on span "Confirm" at bounding box center [833, 567] width 43 height 15
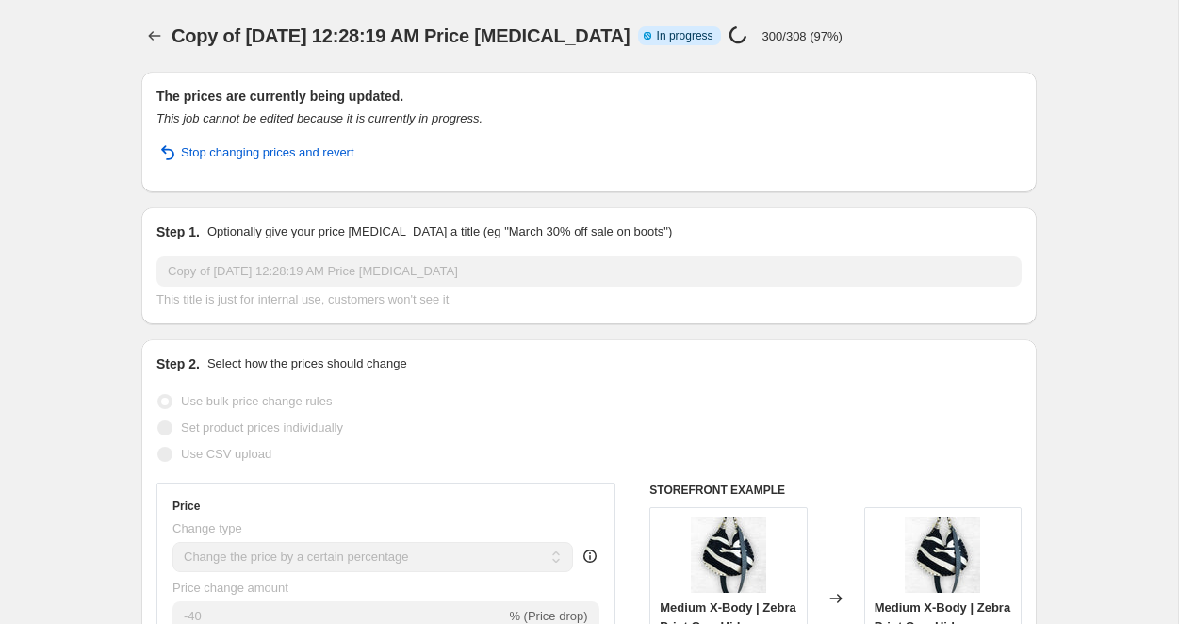
select select "percentage"
